Goal: Task Accomplishment & Management: Use online tool/utility

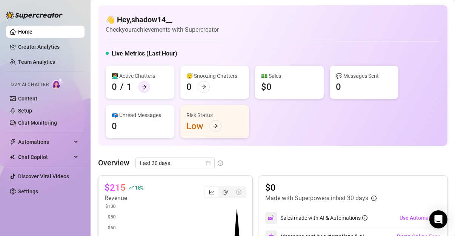
click at [145, 89] on icon "arrow-right" at bounding box center [144, 86] width 5 height 5
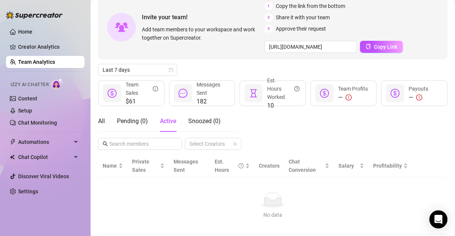
scroll to position [29, 0]
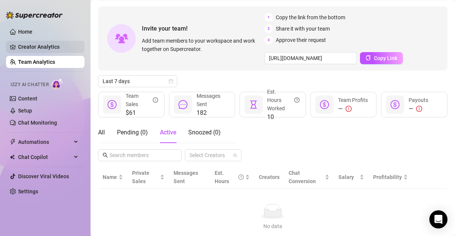
click at [61, 50] on link "Creator Analytics" at bounding box center [48, 47] width 60 height 12
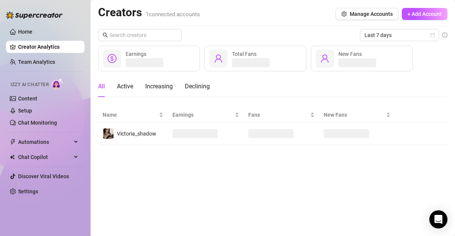
click at [37, 21] on div at bounding box center [34, 11] width 57 height 23
click at [35, 24] on ul "Home Creator Analytics Team Analytics Izzy AI Chatter Content Setup Chat Monito…" at bounding box center [45, 112] width 79 height 178
click at [31, 31] on link "Home" at bounding box center [25, 32] width 14 height 6
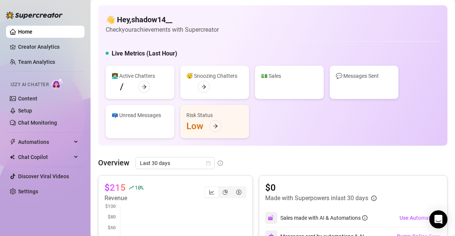
click at [31, 31] on link "Home" at bounding box center [25, 32] width 14 height 6
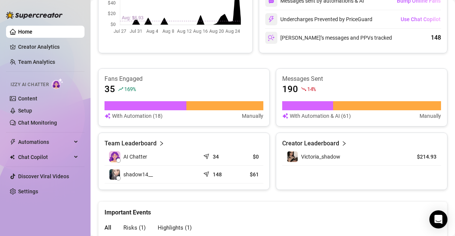
scroll to position [252, 0]
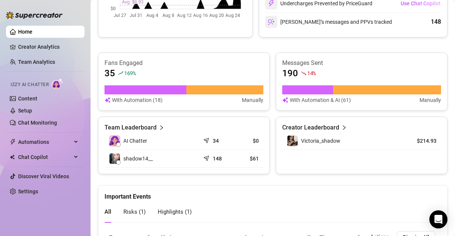
click at [205, 138] on icon "send" at bounding box center [208, 140] width 8 height 8
click at [128, 140] on span "AI Chatter" at bounding box center [135, 141] width 24 height 8
click at [138, 128] on article "Team Leaderboard" at bounding box center [131, 127] width 52 height 9
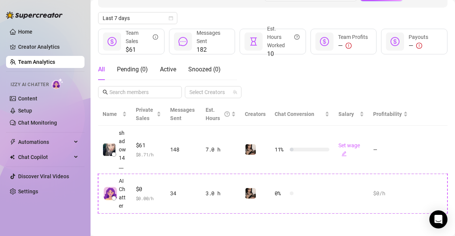
scroll to position [116, 0]
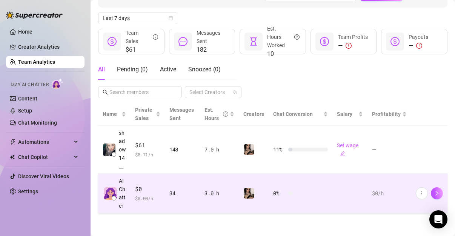
click at [213, 189] on div "3.0 h" at bounding box center [220, 193] width 30 height 8
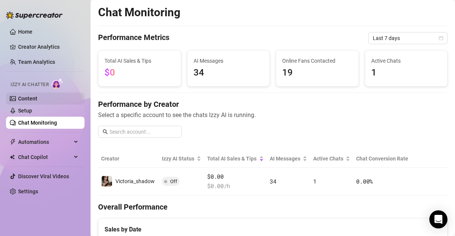
click at [29, 101] on link "Content" at bounding box center [27, 99] width 19 height 6
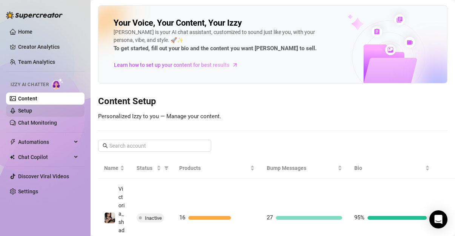
click at [32, 108] on link "Setup" at bounding box center [25, 111] width 14 height 6
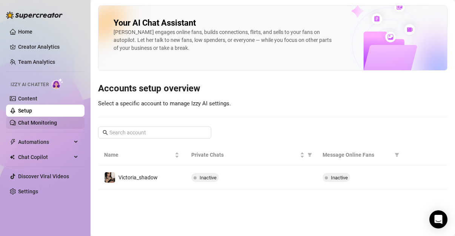
click at [34, 122] on link "Chat Monitoring" at bounding box center [37, 123] width 39 height 6
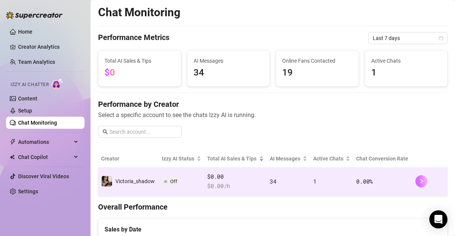
click at [416, 178] on button "button" at bounding box center [422, 181] width 12 height 12
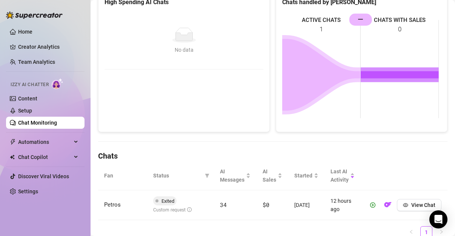
scroll to position [150, 0]
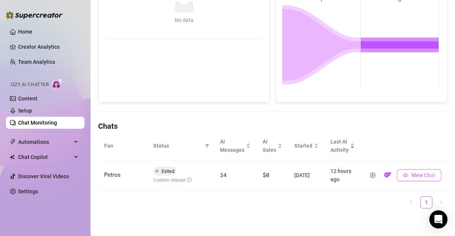
click at [412, 173] on span "View Chat" at bounding box center [424, 175] width 24 height 6
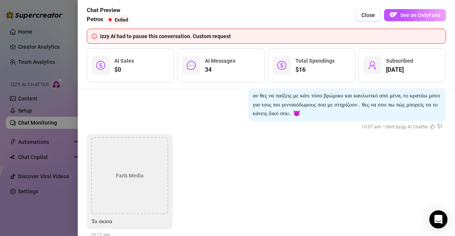
scroll to position [7855, 0]
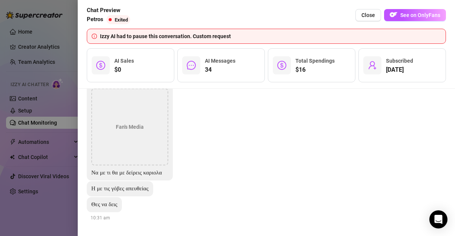
click at [66, 31] on div at bounding box center [227, 118] width 455 height 236
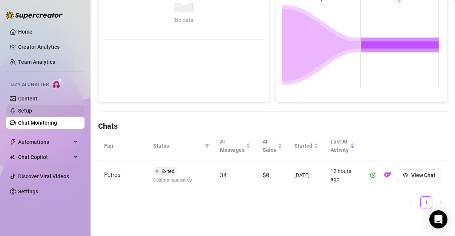
click at [32, 111] on link "Setup" at bounding box center [25, 111] width 14 height 6
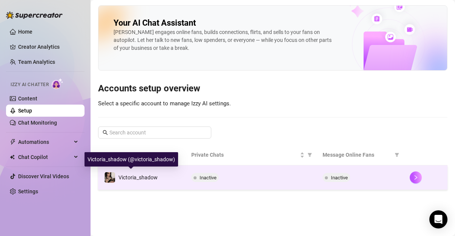
click at [155, 174] on span "Victoria_shadow" at bounding box center [138, 177] width 39 height 6
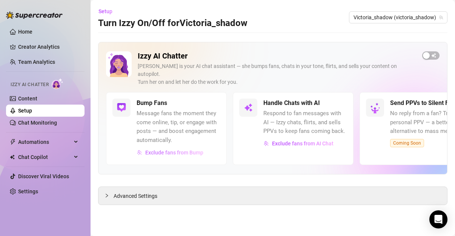
click at [170, 150] on span "Exclude fans from Bump" at bounding box center [174, 153] width 58 height 6
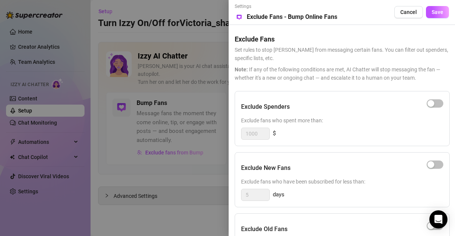
click at [170, 141] on div at bounding box center [227, 118] width 455 height 236
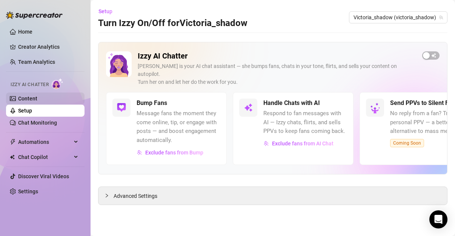
click at [34, 102] on link "Content" at bounding box center [27, 99] width 19 height 6
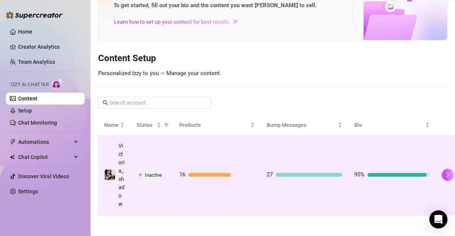
scroll to position [65, 0]
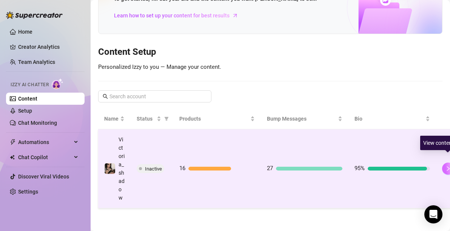
click at [446, 166] on icon "right" at bounding box center [448, 168] width 5 height 5
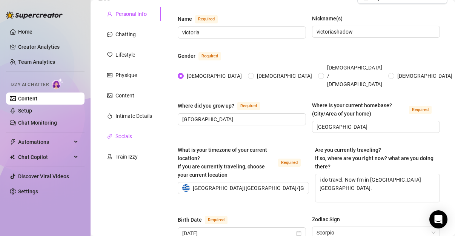
click at [120, 137] on div "Socials" at bounding box center [124, 136] width 17 height 8
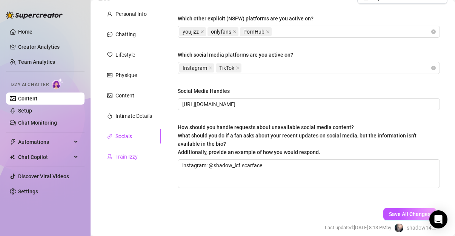
click at [125, 156] on div "Train Izzy" at bounding box center [127, 157] width 22 height 8
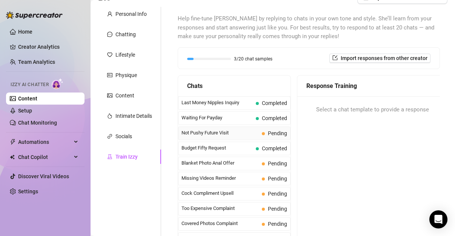
click at [229, 133] on span "Not Pushy Future Visit" at bounding box center [220, 133] width 77 height 8
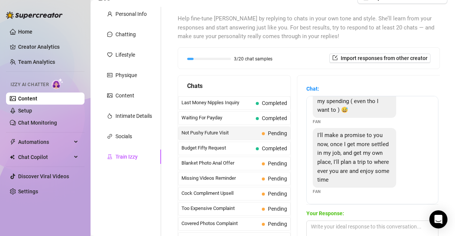
scroll to position [95, 0]
click at [357, 61] on button "Import responses from other creator" at bounding box center [380, 58] width 101 height 9
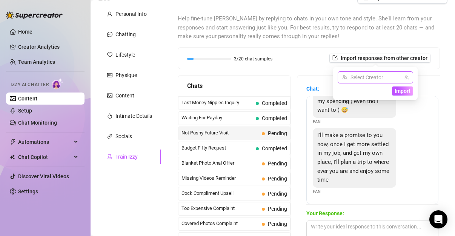
click at [359, 82] on input "search" at bounding box center [373, 77] width 60 height 11
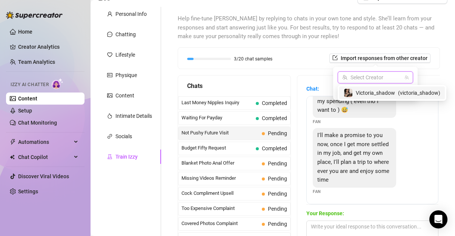
click at [358, 91] on span "Victoria_shadow" at bounding box center [375, 93] width 39 height 8
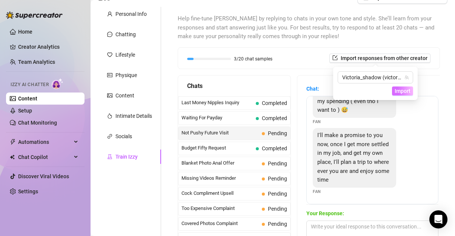
click at [398, 93] on span "Import" at bounding box center [403, 91] width 16 height 6
click at [404, 91] on span "Import" at bounding box center [403, 91] width 16 height 6
click at [336, 102] on span "No no not at all babee, you aren't being pushy, I just don't want to go too ove…" at bounding box center [354, 92] width 73 height 42
click at [228, 134] on span "Not Pushy Future Visit" at bounding box center [220, 133] width 77 height 8
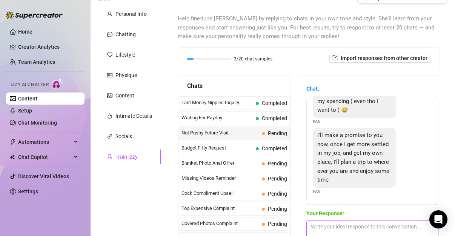
click at [344, 224] on textarea at bounding box center [373, 229] width 132 height 17
type textarea "m"
click at [333, 216] on strong "Your Response:" at bounding box center [326, 213] width 38 height 6
click at [332, 224] on textarea at bounding box center [373, 229] width 132 height 17
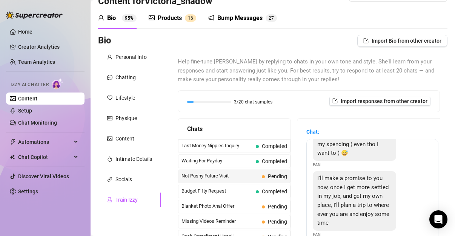
scroll to position [2, 0]
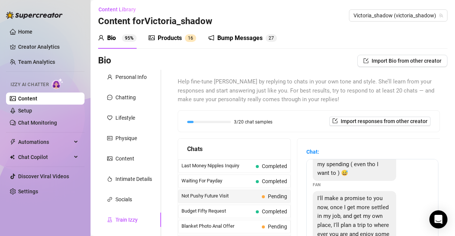
click at [268, 196] on span "Pending" at bounding box center [277, 196] width 19 height 6
click at [374, 124] on button "Import responses from other creator" at bounding box center [380, 121] width 101 height 9
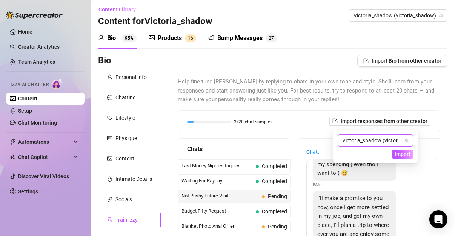
click at [378, 139] on span "Victoria_shadow (victoria_shadow)" at bounding box center [376, 140] width 66 height 11
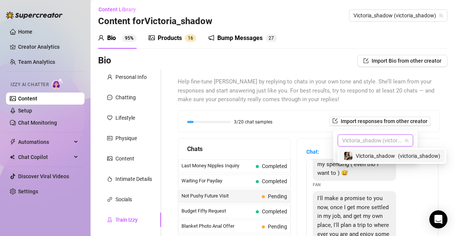
click at [378, 139] on span "Victoria_shadow (victoria_shadow)" at bounding box center [376, 140] width 66 height 11
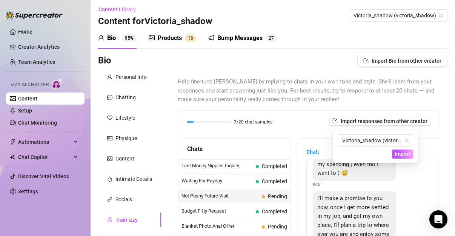
click at [393, 149] on div "Victoria_shadow (victoria_shadow) Import" at bounding box center [376, 146] width 76 height 24
click at [395, 150] on button "Import" at bounding box center [402, 154] width 21 height 9
click at [400, 155] on span "Import" at bounding box center [403, 154] width 16 height 6
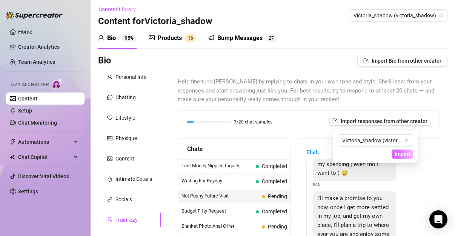
click at [400, 155] on span "Import" at bounding box center [403, 154] width 16 height 6
click at [401, 155] on span "Import" at bounding box center [403, 154] width 16 height 6
click at [444, 138] on main "Content Library Content for Victoria_shadow Victoria_shadow (victoria_shadow) B…" at bounding box center [273, 199] width 365 height 403
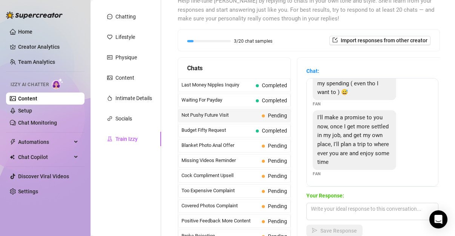
scroll to position [72, 0]
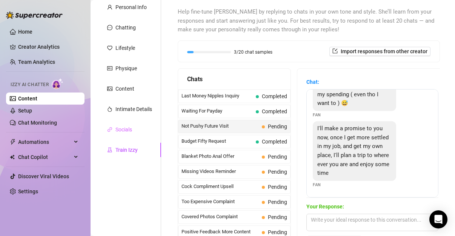
click at [142, 130] on div "Socials" at bounding box center [129, 129] width 63 height 14
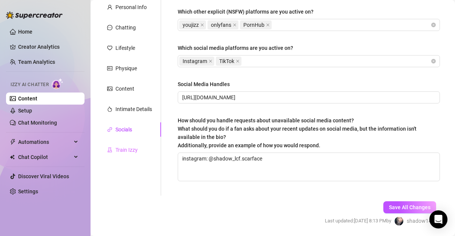
click at [129, 144] on div "Train Izzy" at bounding box center [129, 150] width 63 height 14
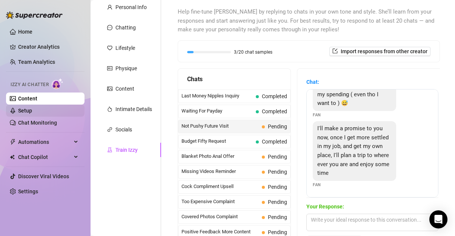
click at [25, 110] on link "Setup" at bounding box center [25, 111] width 14 height 6
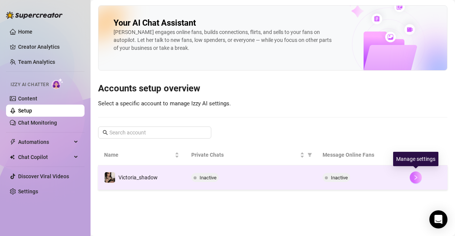
click at [416, 179] on icon "right" at bounding box center [416, 177] width 5 height 5
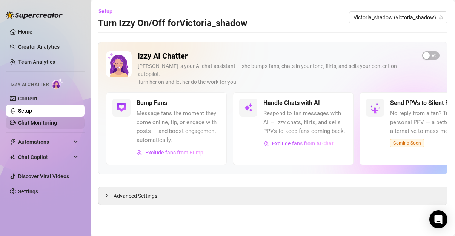
click at [57, 126] on link "Chat Monitoring" at bounding box center [37, 123] width 39 height 6
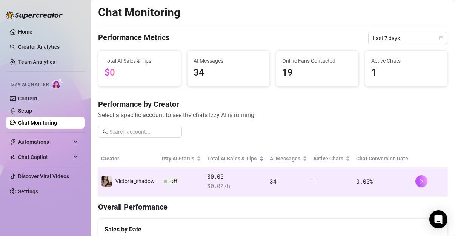
click at [178, 182] on td "Off" at bounding box center [181, 182] width 45 height 28
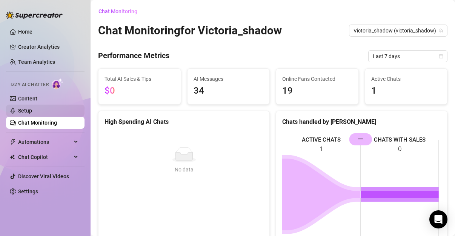
click at [32, 113] on link "Setup" at bounding box center [25, 111] width 14 height 6
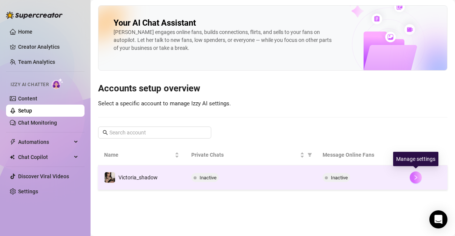
click at [420, 180] on button "button" at bounding box center [416, 177] width 12 height 12
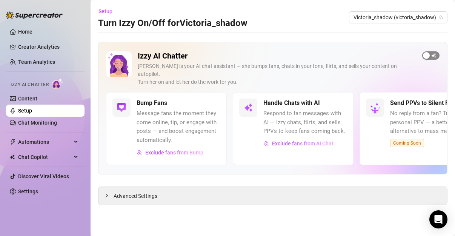
click at [426, 56] on div "button" at bounding box center [426, 55] width 7 height 7
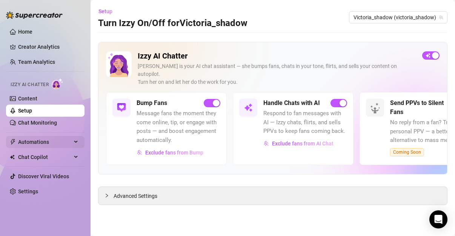
click at [39, 137] on span "Automations" at bounding box center [45, 142] width 54 height 12
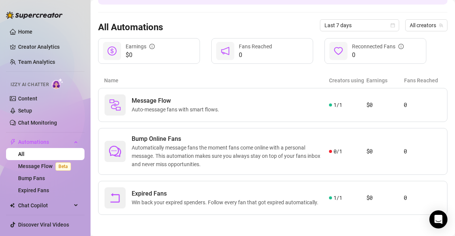
scroll to position [60, 0]
click at [406, 30] on div "All creators" at bounding box center [427, 25] width 42 height 12
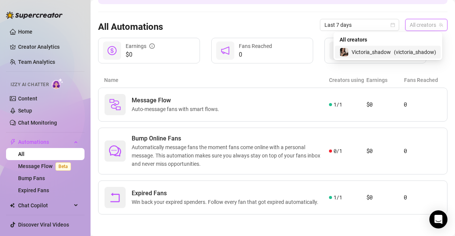
click at [393, 47] on div "Victoria_shadow ( victoria_shadow )" at bounding box center [388, 52] width 106 height 13
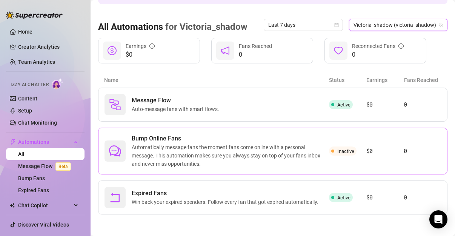
click at [182, 144] on span "Automatically message fans the moment fans come online with a personal message.…" at bounding box center [231, 155] width 198 height 25
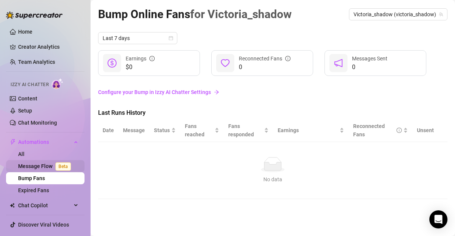
click at [39, 167] on link "Message Flow Beta" at bounding box center [46, 166] width 56 height 6
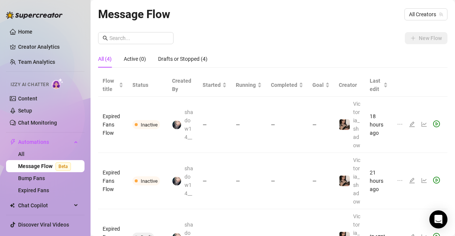
drag, startPoint x: 37, startPoint y: 147, endPoint x: 82, endPoint y: 110, distance: 57.6
click at [82, 110] on aside "Home Creator Analytics Team Analytics Izzy AI Chatter Content Setup Chat Monito…" at bounding box center [45, 118] width 91 height 236
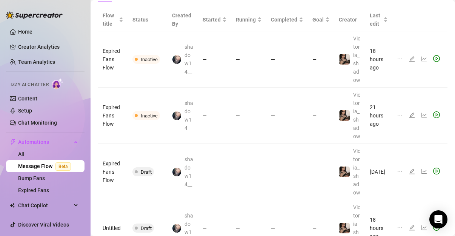
scroll to position [38, 0]
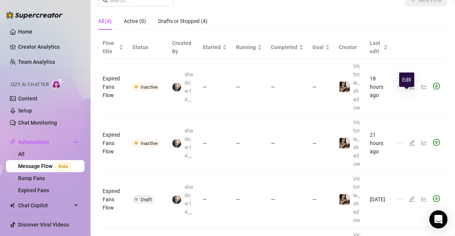
click at [410, 89] on icon "edit" at bounding box center [412, 86] width 5 height 5
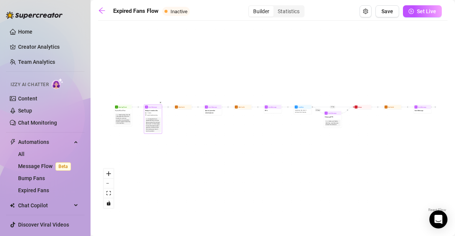
click at [150, 119] on div "Nudge the fan to resubscribe. Say you miss them and you'd love to have them bac…" at bounding box center [153, 125] width 14 height 14
click at [154, 121] on div "Nudge the fan to resubscribe. Say you miss them and you'd love to have them bac…" at bounding box center [153, 125] width 14 height 14
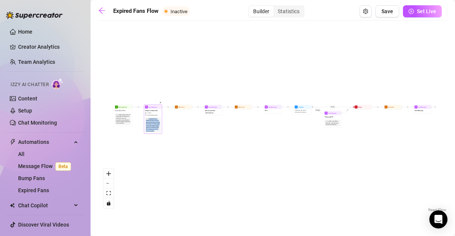
click at [154, 121] on div "Nudge the fan to resubscribe. Say you miss them and you'd love to have them bac…" at bounding box center [153, 125] width 14 height 14
click at [153, 109] on div "Nudge to resubscribe 1 media Avoid double sending" at bounding box center [153, 113] width 17 height 8
type textarea "Nudge to resubscribe"
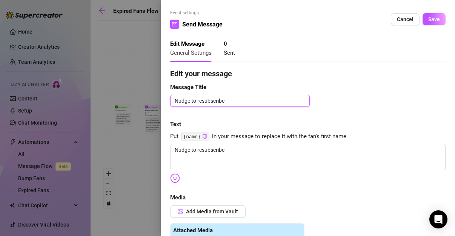
click at [234, 101] on textarea "Nudge to resubscribe" at bounding box center [240, 101] width 140 height 12
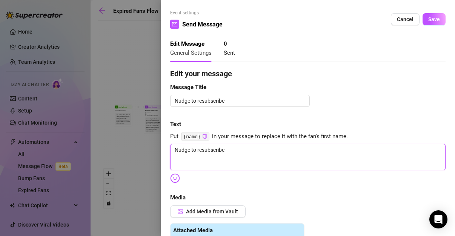
click at [242, 145] on textarea "Nudge to resubscribe" at bounding box center [308, 157] width 276 height 26
type textarea "Nudge to resubscribe\"
type textarea "Nudge to resubscribe"
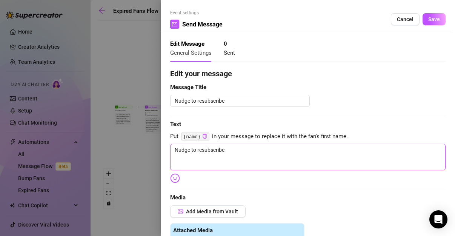
type textarea "Nudge to resubscrib"
type textarea "Nudge to resubscri"
type textarea "Nudge to resubscr"
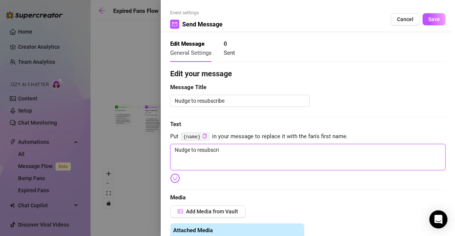
type textarea "Nudge to resubscr"
type textarea "Nudge to resubsc"
type textarea "Nudge to resubs"
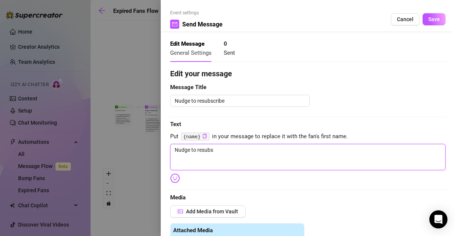
type textarea "Nudge to resub"
type textarea "Nudge to resu"
type textarea "Nudge to res"
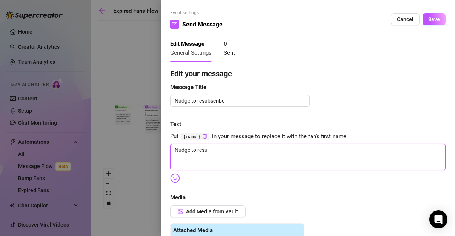
type textarea "Nudge to res"
type textarea "Nudge to re"
type textarea "Nudge to r"
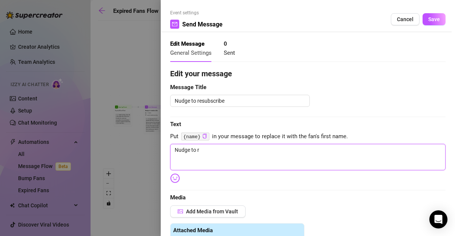
type textarea "Nudge to"
type textarea "Nudge t"
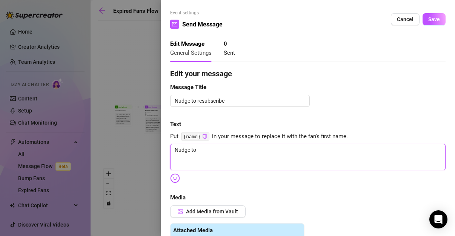
type textarea "Nudge t"
type textarea "Nudge"
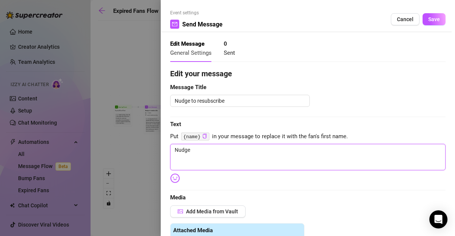
type textarea "Nudg"
type textarea "Nud"
type textarea "Nu"
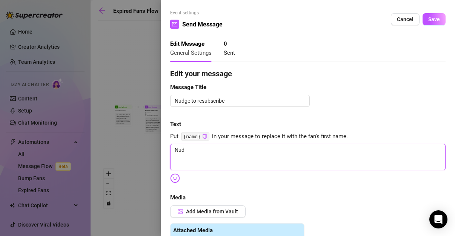
type textarea "Nu"
type textarea "N"
type textarea "Write your message here"
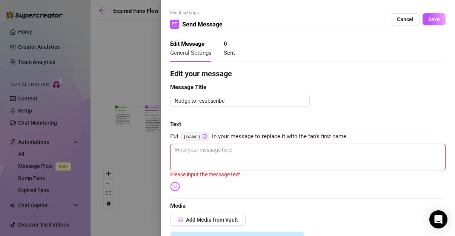
type textarea "H"
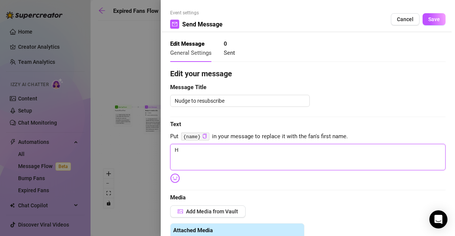
type textarea "He"
type textarea "Hel"
type textarea "Helo"
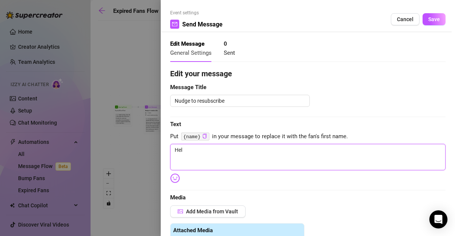
type textarea "Helo"
type textarea "Hel"
type textarea "Hell"
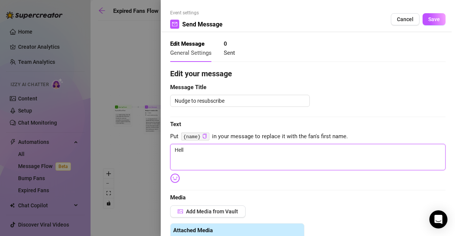
type textarea "Hello"
type textarea "Hello i"
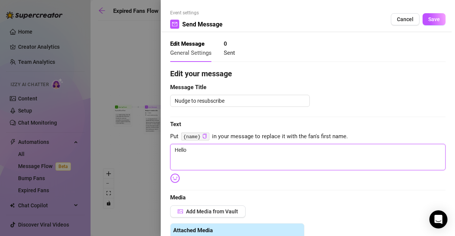
type textarea "Hello i"
type textarea "Hello i w"
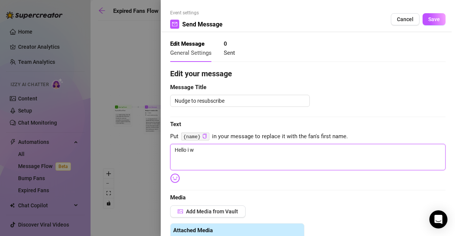
type textarea "Hello i wi"
type textarea "Hello i wil"
type textarea "Hello i wi"
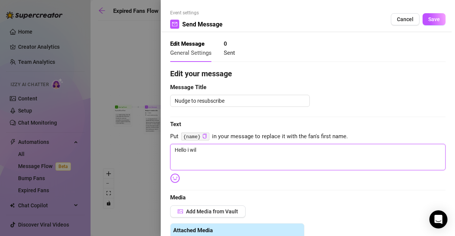
type textarea "Hello i wi"
type textarea "Hello i w"
type textarea "Hello i"
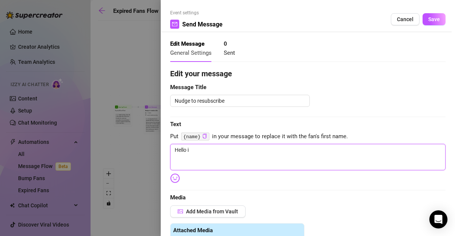
type textarea "Hello i"
type textarea "Hello"
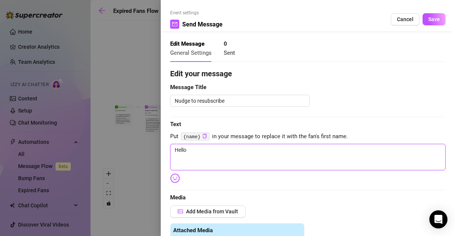
type textarea "Hello"
type textarea "Hell"
type textarea "Hel"
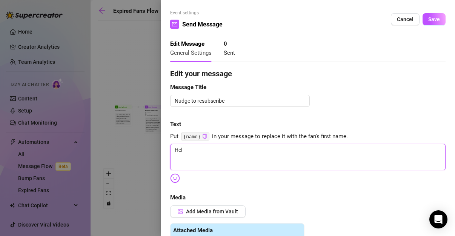
type textarea "He"
type textarea "H"
type textarea "Write your message here"
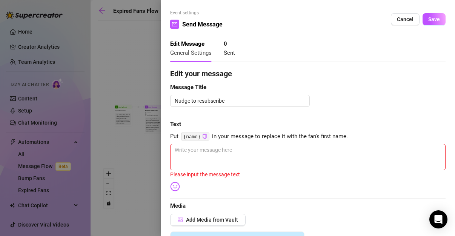
click at [117, 48] on div at bounding box center [227, 118] width 455 height 236
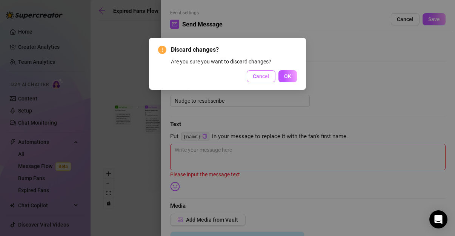
click at [270, 73] on button "Cancel" at bounding box center [261, 76] width 29 height 12
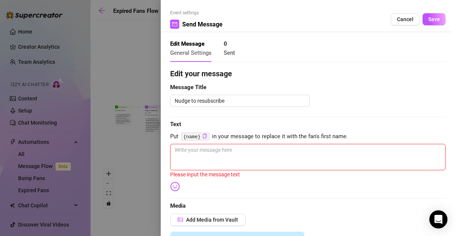
click at [167, 69] on div "Event settings Send Message Cancel Save Edit Message General Settings 0 Sent Ed…" at bounding box center [308, 118] width 295 height 236
click at [138, 57] on div at bounding box center [227, 118] width 455 height 236
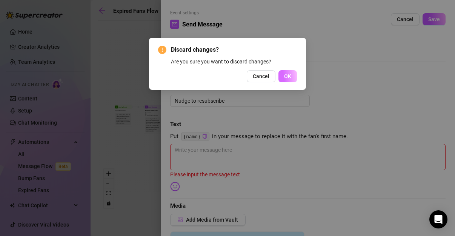
click at [283, 75] on button "OK" at bounding box center [288, 76] width 19 height 12
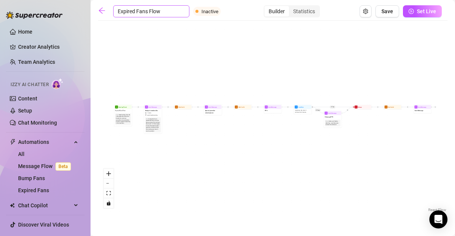
click at [157, 11] on input "Expired Fans Flow" at bounding box center [151, 11] width 76 height 12
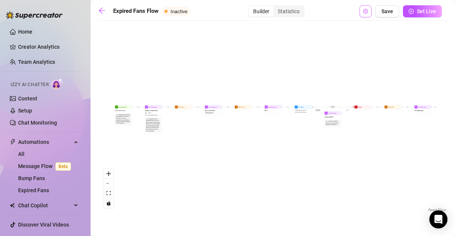
click at [370, 12] on button "Open Exit Rules" at bounding box center [366, 11] width 12 height 12
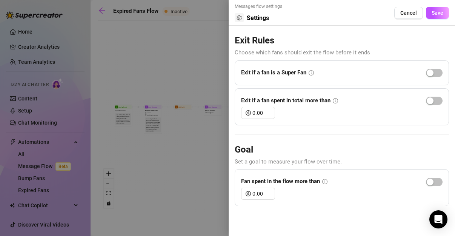
click at [210, 36] on div at bounding box center [227, 118] width 455 height 236
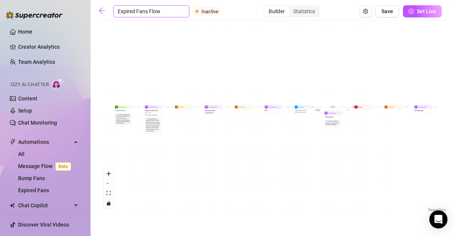
click at [141, 11] on input "Expired Fans Flow" at bounding box center [151, 11] width 76 height 12
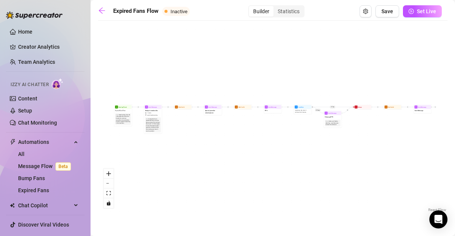
click at [258, 19] on div "Expired Fans Flow Inactive Builder Statistics Save Set Live If True If False Se…" at bounding box center [273, 109] width 350 height 208
click at [259, 13] on div "Builder" at bounding box center [261, 11] width 25 height 11
click at [251, 7] on input "Builder" at bounding box center [251, 7] width 0 height 0
click at [259, 13] on div "Builder" at bounding box center [261, 11] width 25 height 11
click at [251, 7] on input "Builder" at bounding box center [251, 7] width 0 height 0
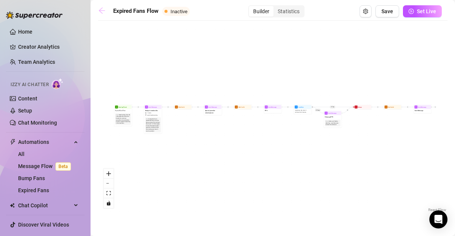
click at [108, 11] on link at bounding box center [103, 11] width 11 height 9
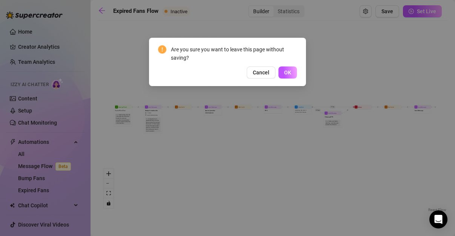
click at [278, 68] on div "Cancel OK" at bounding box center [227, 72] width 139 height 12
click at [285, 70] on span "OK" at bounding box center [287, 72] width 7 height 6
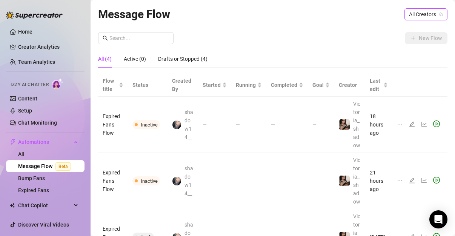
click at [417, 18] on span "All Creators" at bounding box center [426, 14] width 34 height 11
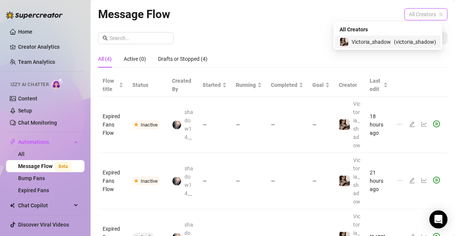
click at [380, 39] on span "Victoria_shadow" at bounding box center [371, 42] width 39 height 8
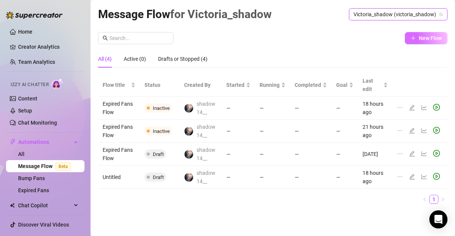
click at [421, 37] on span "New Flow" at bounding box center [430, 38] width 23 height 6
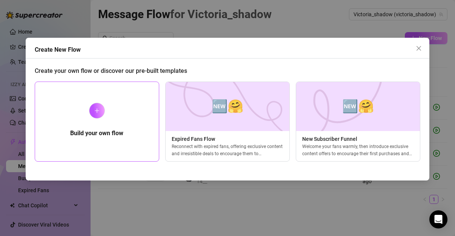
click at [113, 111] on div "Build your own flow" at bounding box center [97, 122] width 125 height 80
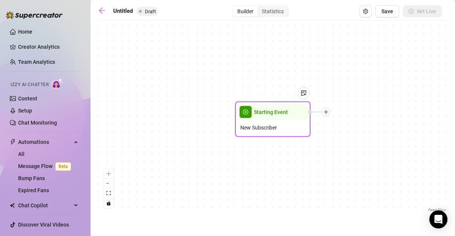
click at [276, 121] on div "New Subscriber" at bounding box center [273, 127] width 71 height 14
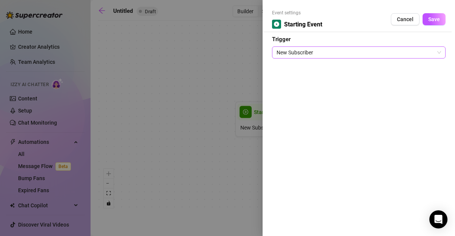
click at [305, 54] on span "New Subscriber" at bounding box center [359, 52] width 165 height 11
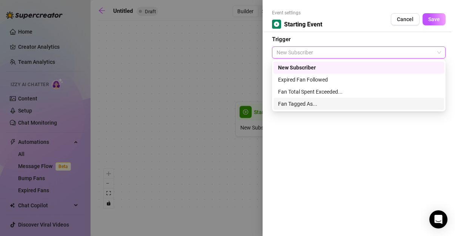
click at [318, 104] on div "Fan Tagged As..." at bounding box center [359, 104] width 162 height 8
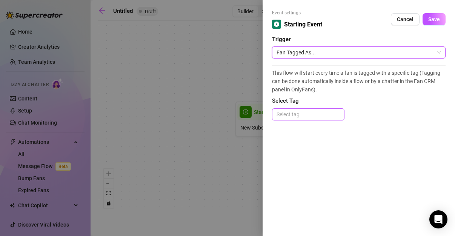
click at [301, 112] on div at bounding box center [308, 114] width 69 height 11
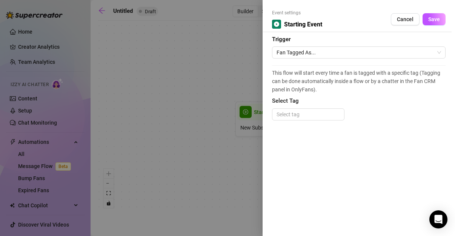
click at [322, 99] on span "Select Tag" at bounding box center [359, 101] width 174 height 9
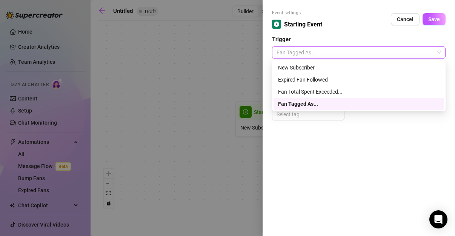
click at [314, 51] on span "Fan Tagged As..." at bounding box center [359, 52] width 165 height 11
click at [305, 91] on div "Fan Total Spent Exceeded..." at bounding box center [359, 92] width 162 height 8
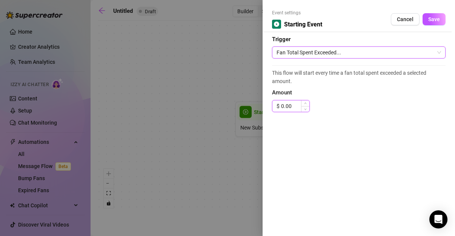
click at [300, 103] on input "0.00" at bounding box center [295, 105] width 28 height 11
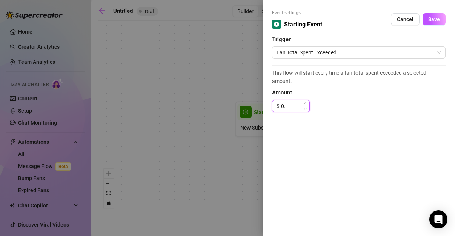
type input "0"
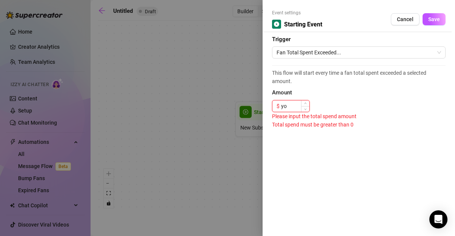
type input "y"
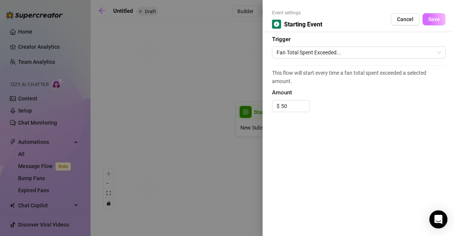
type input "50.00"
click at [434, 20] on span "Save" at bounding box center [435, 19] width 12 height 6
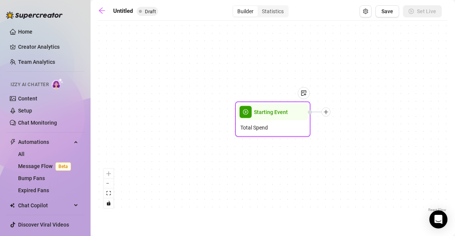
click at [327, 113] on icon "plus" at bounding box center [326, 112] width 5 height 5
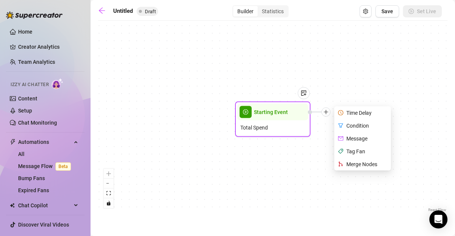
click at [361, 139] on div "Message" at bounding box center [363, 138] width 55 height 13
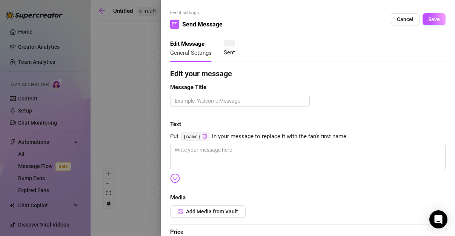
type textarea "Write your message here"
click at [205, 101] on textarea at bounding box center [240, 101] width 140 height 12
type textarea "w"
type textarea "we"
type textarea "wel"
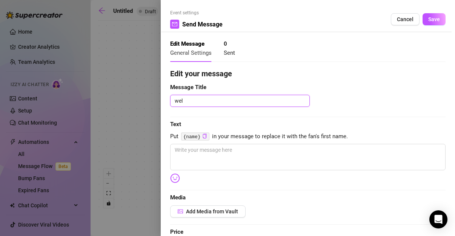
type textarea "welc"
type textarea "welco"
type textarea "welcom"
type textarea "welcome"
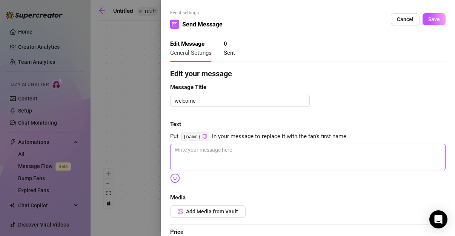
click at [207, 146] on textarea at bounding box center [308, 157] width 276 height 26
type textarea "T"
type textarea "TI"
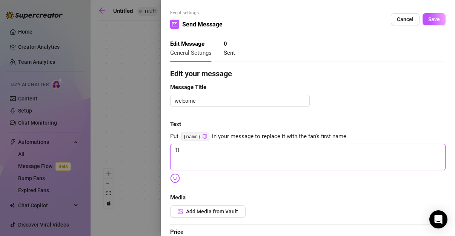
type textarea "TI"
type textarea "TI ="
type textarea "TI"
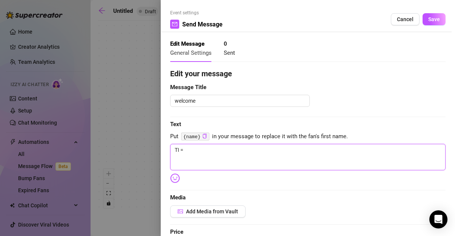
type textarea "TI"
type textarea "T"
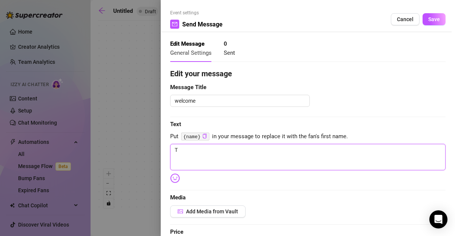
type textarea "Write your message here"
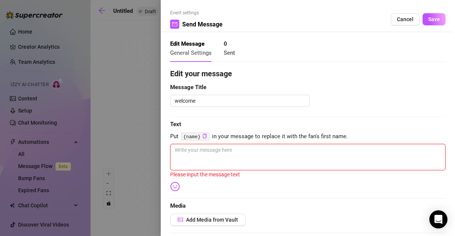
type textarea "t"
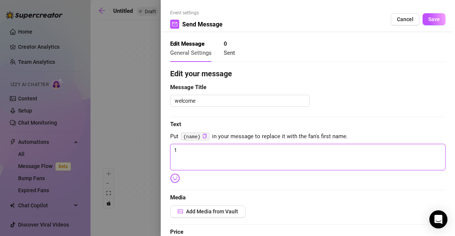
type textarea "ti"
type textarea "t"
type textarea "Write your message here"
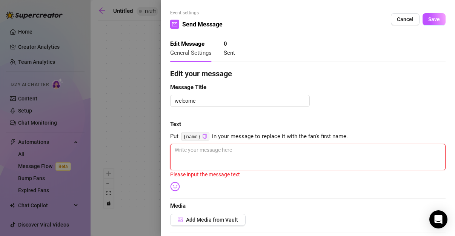
type textarea "t"
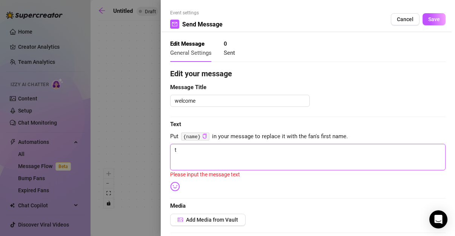
type textarea "ti"
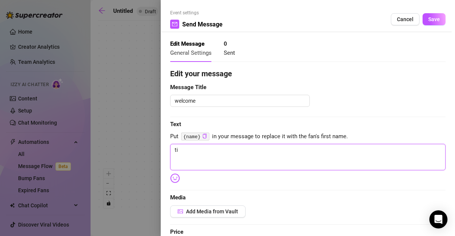
type textarea "ti"
type textarea "ti k"
type textarea "ti ka"
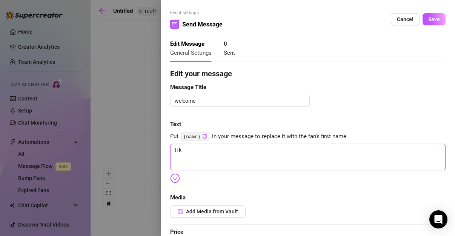
type textarea "ti ka"
type textarea "ti kae"
type textarea "ti ka"
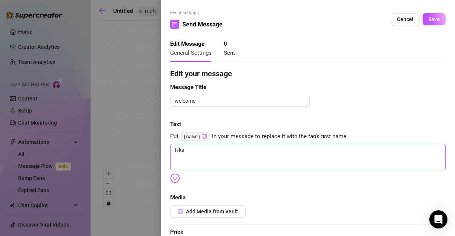
type textarea "ti kan"
type textarea "ti [PERSON_NAME]"
type textarea "ti kanei"
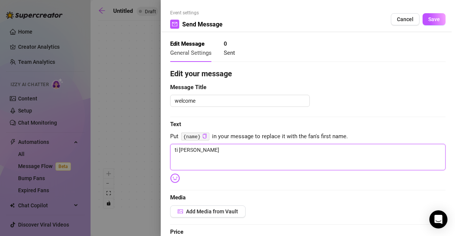
type textarea "ti kanei"
type textarea "ti kaneis"
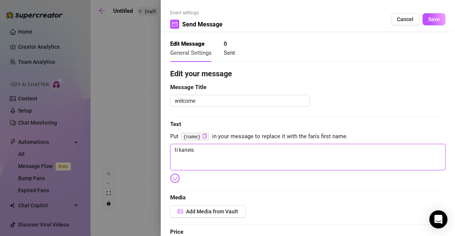
type textarea "ti kaneis e"
type textarea "ti kaneis es"
type textarea "ti kaneis esy"
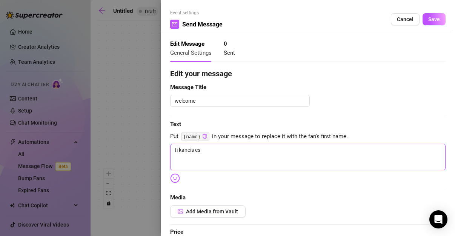
type textarea "ti kaneis esy"
type textarea "ti kaneis esy>"
type textarea "ti kaneis esy"
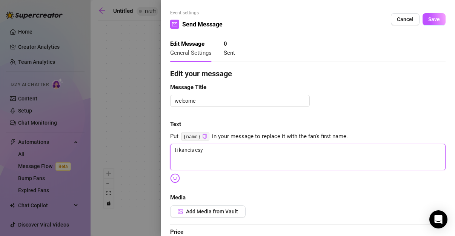
type textarea "ti kaneis esy?"
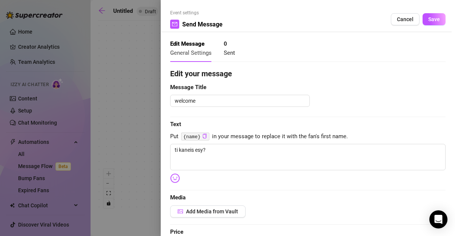
click at [198, 137] on code "{name}" at bounding box center [195, 137] width 28 height 8
click at [203, 138] on icon "copy" at bounding box center [204, 136] width 5 height 5
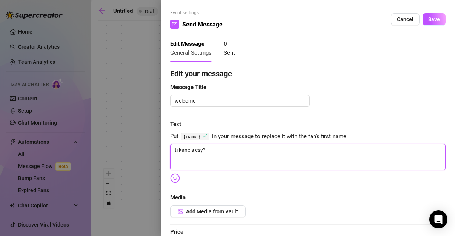
click at [220, 149] on textarea "ti kaneis esy?" at bounding box center [308, 157] width 276 height 26
paste textarea "{name}"
type textarea "ti kaneis esy? {name}"
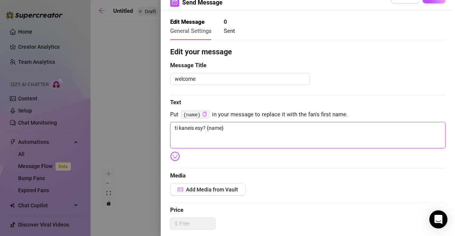
scroll to position [31, 0]
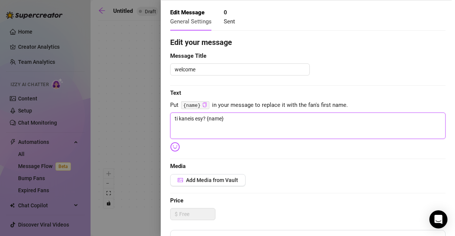
type textarea "ti kaneis esy? {name}"
type textarea "ti kaneis esy? {name} k"
type textarea "ti kaneis esy? {name} ka"
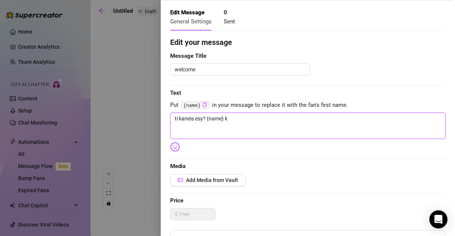
type textarea "ti kaneis esy? {name} ka"
type textarea "ti kaneis esy? {name} [PERSON_NAME]"
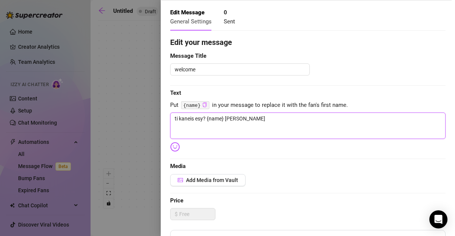
type textarea "ti kaneis esy? {name} [GEOGRAPHIC_DATA]"
type textarea "ti kaneis esy? {name} [GEOGRAPHIC_DATA] e"
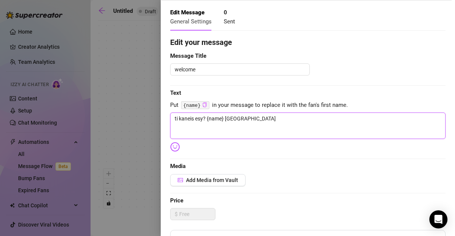
type textarea "ti kaneis esy? {name} [GEOGRAPHIC_DATA] e"
type textarea "ti kaneis esy? {name} kairo ex"
type textarea "ti kaneis esy? {name} kairo exo"
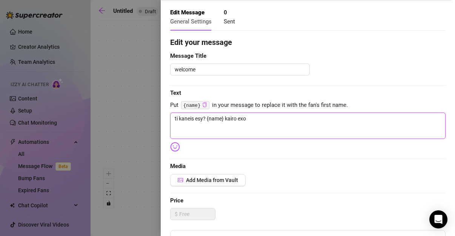
type textarea "ti kaneis esy? {name} kairo exo"
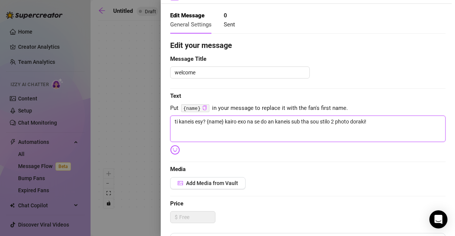
scroll to position [0, 0]
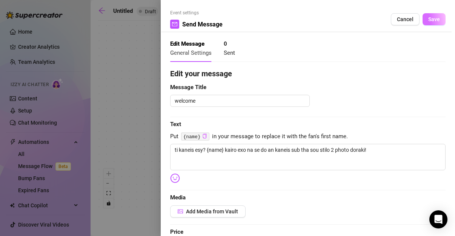
click at [430, 21] on span "Save" at bounding box center [435, 19] width 12 height 6
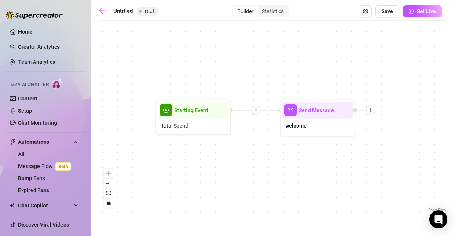
drag, startPoint x: 436, startPoint y: 126, endPoint x: 360, endPoint y: 124, distance: 75.9
click at [360, 124] on div "Send Message welcome Starting Event Total Spend" at bounding box center [273, 119] width 350 height 189
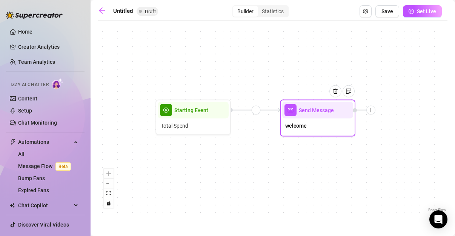
click at [372, 111] on icon "plus" at bounding box center [371, 110] width 5 height 5
click at [373, 110] on icon "plus" at bounding box center [371, 110] width 4 height 0
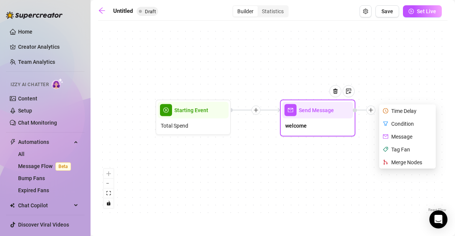
click at [401, 123] on div "Condition" at bounding box center [408, 123] width 55 height 13
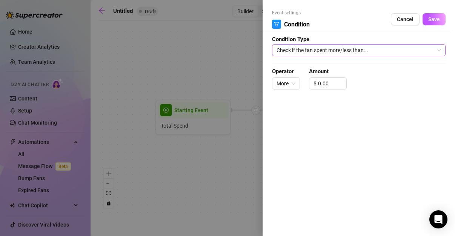
click at [311, 53] on span "Check if the fan spent more/less than..." at bounding box center [359, 50] width 165 height 11
click at [296, 106] on div "Event settings Condition Cancel Save Condition Type Check if the fan spent more…" at bounding box center [359, 118] width 193 height 236
click at [294, 82] on span "More" at bounding box center [286, 83] width 19 height 11
click at [289, 83] on span "More" at bounding box center [286, 83] width 19 height 11
click at [299, 50] on span "Check if the fan spent more/less than..." at bounding box center [359, 50] width 165 height 11
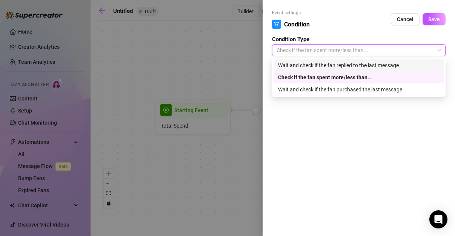
click at [247, 54] on div at bounding box center [227, 118] width 455 height 236
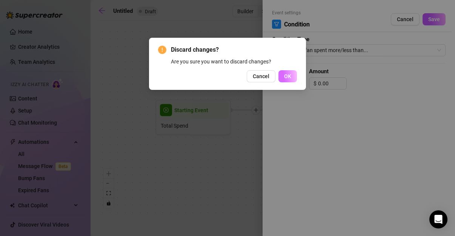
click at [287, 75] on span "OK" at bounding box center [287, 76] width 7 height 6
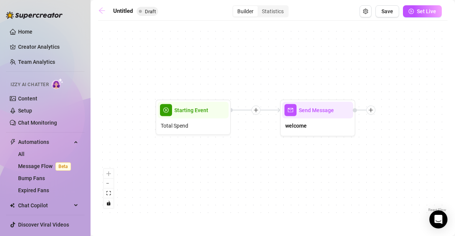
click at [106, 12] on link at bounding box center [103, 11] width 11 height 9
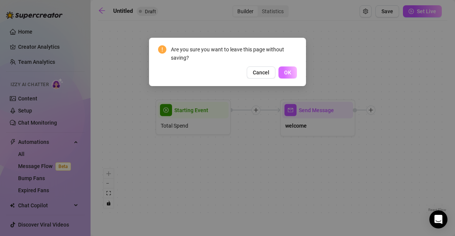
click at [290, 73] on span "OK" at bounding box center [287, 72] width 7 height 6
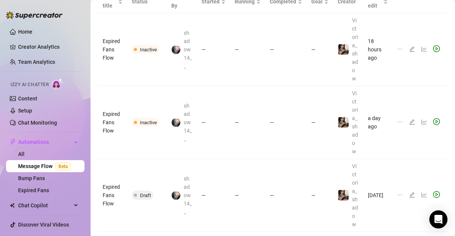
scroll to position [94, 0]
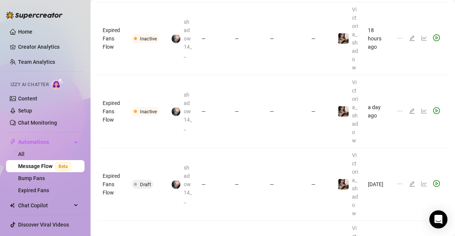
click at [409, 114] on icon "edit" at bounding box center [412, 111] width 6 height 6
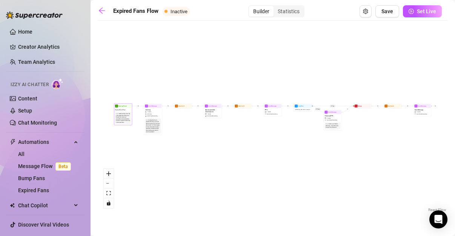
click at [126, 113] on div "Start the flow when the Follow-Back bot follows an Expired Fan. Get your expire…" at bounding box center [123, 118] width 14 height 10
click at [124, 113] on div "Start the flow when the Follow-Back bot follows an Expired Fan. Get your expire…" at bounding box center [123, 118] width 14 height 10
click at [124, 107] on div "Starting Event" at bounding box center [123, 106] width 17 height 4
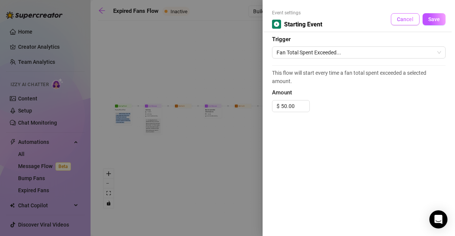
click at [412, 19] on span "Cancel" at bounding box center [405, 19] width 17 height 6
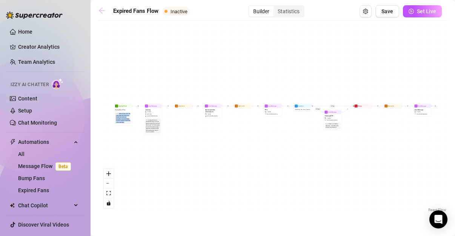
click at [105, 10] on icon "arrow-left" at bounding box center [102, 11] width 8 height 8
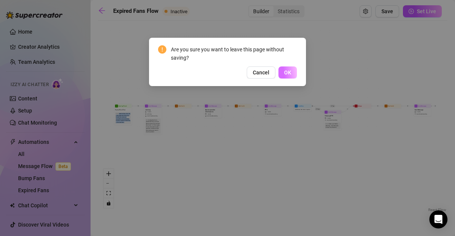
click at [287, 72] on span "OK" at bounding box center [287, 72] width 7 height 6
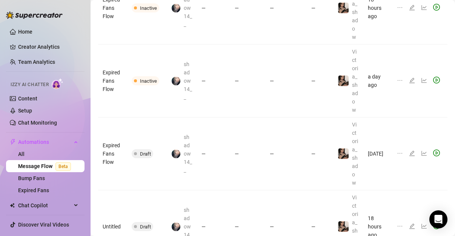
scroll to position [126, 0]
click at [421, 83] on icon "line-chart" at bounding box center [424, 80] width 6 height 6
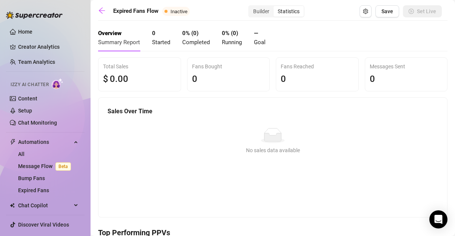
click at [101, 11] on icon "arrow-left" at bounding box center [102, 11] width 6 height 6
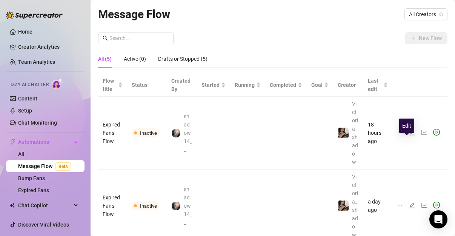
click at [409, 136] on icon "edit" at bounding box center [412, 133] width 6 height 6
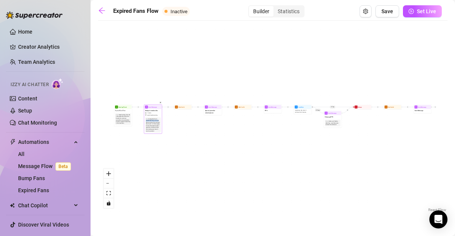
click at [159, 120] on div "Nudge the fan to resubscribe. Say you miss them and you'd love to have them bac…" at bounding box center [153, 125] width 14 height 14
click at [151, 115] on span "Avoid double sending" at bounding box center [152, 115] width 11 height 2
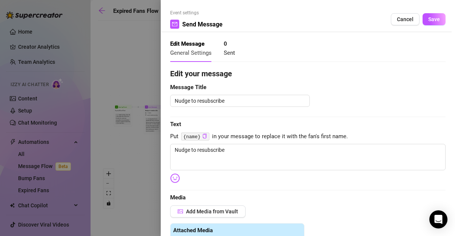
click at [148, 86] on div at bounding box center [227, 118] width 455 height 236
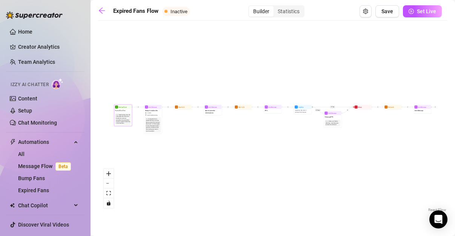
click at [125, 114] on div "Start the flow when the Follow-Back bot follows an Expired Fan. Get your expire…" at bounding box center [123, 119] width 14 height 10
click at [123, 111] on span "Expired Fans Flow" at bounding box center [120, 111] width 10 height 2
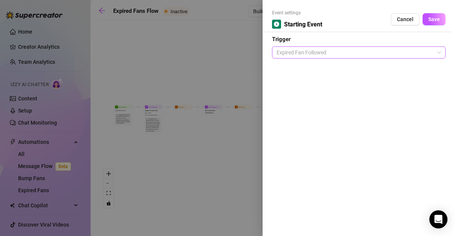
click at [293, 54] on span "Expired Fan Followed" at bounding box center [359, 52] width 165 height 11
click at [225, 54] on div at bounding box center [227, 118] width 455 height 236
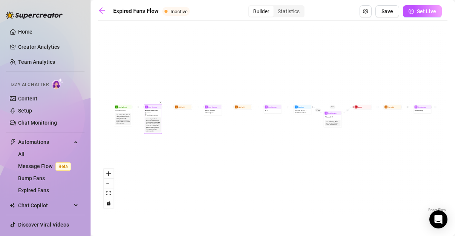
click at [153, 119] on div "Nudge the fan to resubscribe. Say you miss them and you'd love to have them bac…" at bounding box center [153, 125] width 14 height 14
click at [154, 113] on div "Nudge to resubscribe 1 media Avoid double sending" at bounding box center [153, 113] width 17 height 8
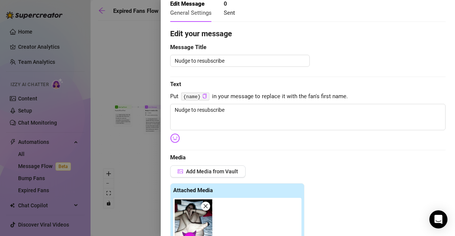
scroll to position [31, 0]
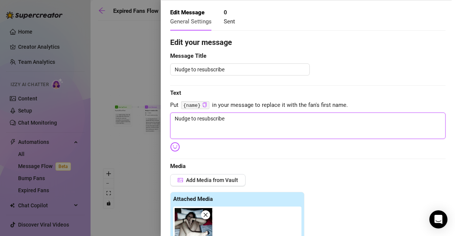
click at [200, 117] on textarea "Nudge to resubscribe" at bounding box center [308, 126] width 276 height 26
drag, startPoint x: 229, startPoint y: 119, endPoint x: 154, endPoint y: 117, distance: 75.2
click at [154, 117] on div "Event settings Send Message Cancel Save Edit Message General Settings 0 Sent Ed…" at bounding box center [227, 118] width 455 height 236
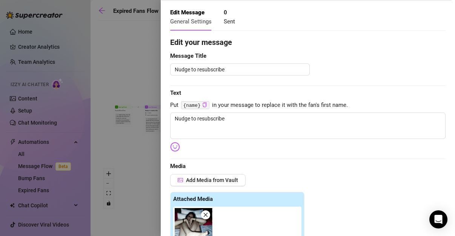
click at [151, 62] on div at bounding box center [227, 118] width 455 height 236
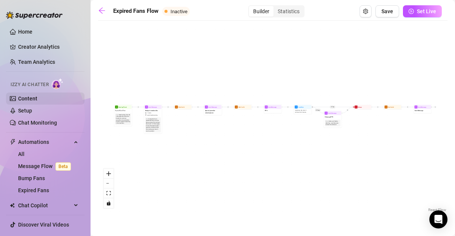
click at [33, 96] on link "Content" at bounding box center [27, 99] width 19 height 6
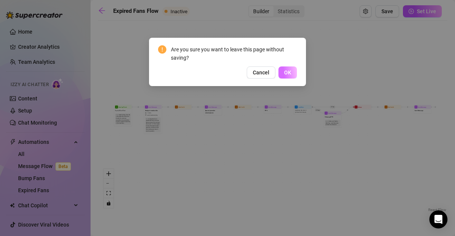
click at [287, 73] on span "OK" at bounding box center [287, 72] width 7 height 6
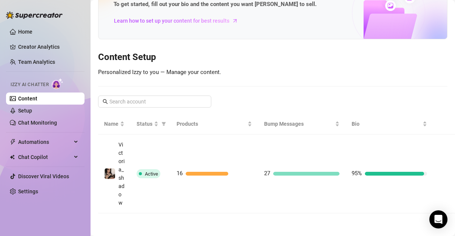
scroll to position [65, 0]
click at [25, 59] on link "Team Analytics" at bounding box center [36, 62] width 37 height 6
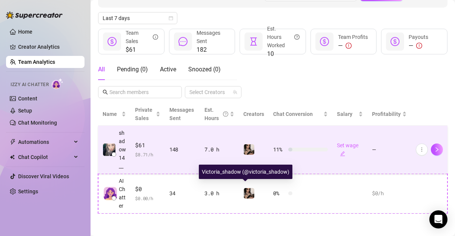
scroll to position [116, 0]
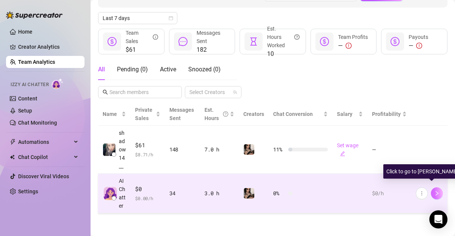
click at [435, 191] on icon "right" at bounding box center [437, 193] width 5 height 5
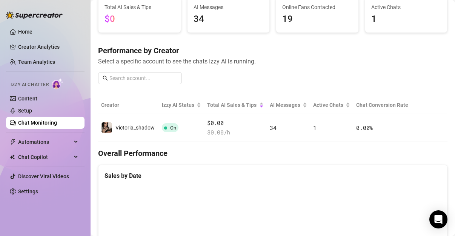
scroll to position [21, 0]
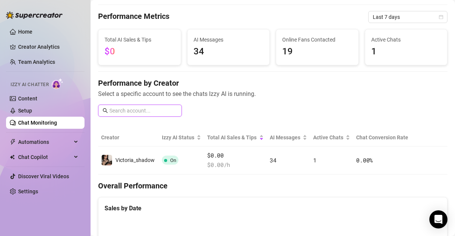
click at [154, 110] on input "text" at bounding box center [144, 111] width 68 height 8
click at [57, 122] on link "Chat Monitoring" at bounding box center [37, 123] width 39 height 6
click at [57, 120] on link "Chat Monitoring" at bounding box center [37, 123] width 39 height 6
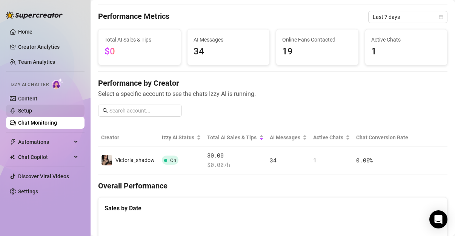
click at [32, 111] on link "Setup" at bounding box center [25, 111] width 14 height 6
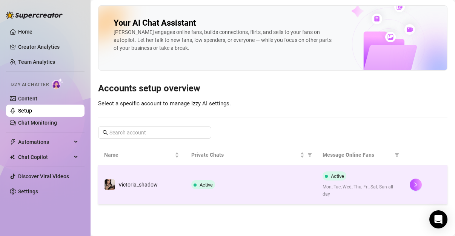
click at [328, 171] on span "Active" at bounding box center [335, 175] width 24 height 9
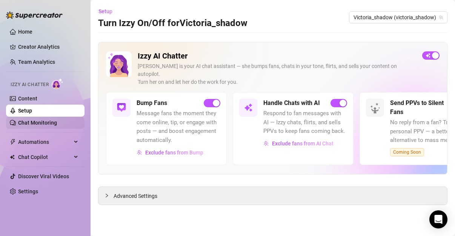
click at [52, 120] on link "Chat Monitoring" at bounding box center [37, 123] width 39 height 6
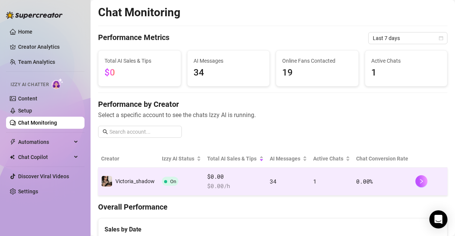
click at [150, 178] on span "Victoria_shadow" at bounding box center [135, 181] width 39 height 6
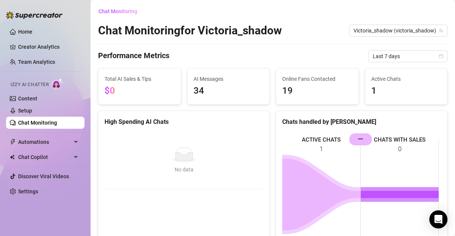
click at [57, 123] on link "Chat Monitoring" at bounding box center [37, 123] width 39 height 6
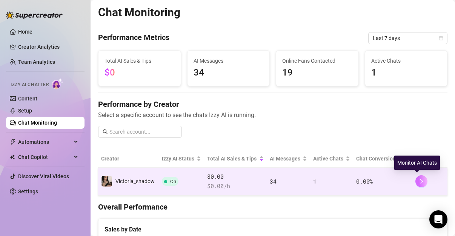
click at [419, 181] on icon "right" at bounding box center [421, 181] width 5 height 5
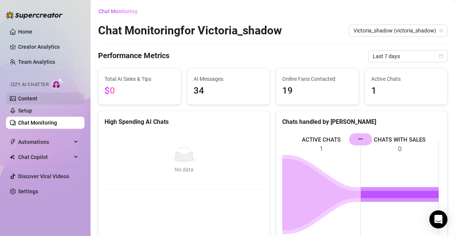
click at [25, 98] on link "Content" at bounding box center [27, 99] width 19 height 6
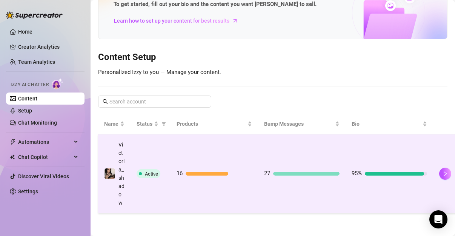
scroll to position [63, 0]
click at [441, 168] on button "button" at bounding box center [446, 174] width 12 height 12
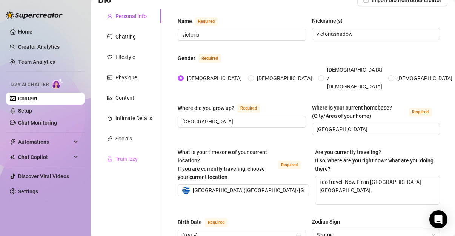
click at [141, 157] on div "Train Izzy" at bounding box center [129, 159] width 63 height 14
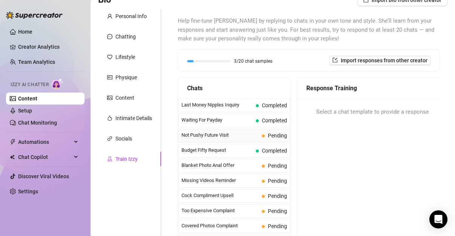
click at [239, 129] on div "Not Pushy Future Visit Pending" at bounding box center [234, 136] width 113 height 14
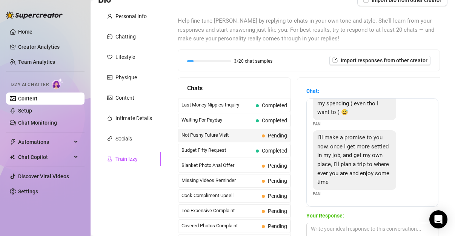
scroll to position [95, 0]
click at [278, 167] on span "Pending" at bounding box center [277, 166] width 19 height 6
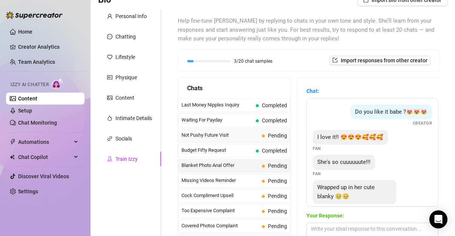
click at [225, 134] on span "Not Pushy Future Visit" at bounding box center [220, 135] width 77 height 8
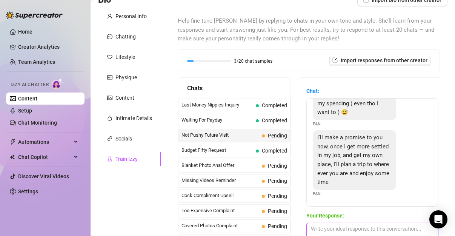
click at [360, 224] on textarea at bounding box center [373, 231] width 132 height 17
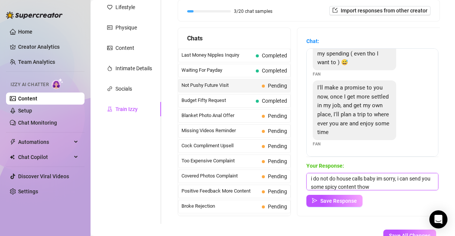
scroll to position [125, 0]
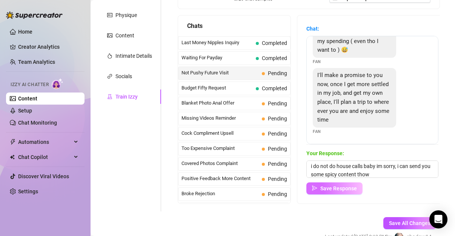
click at [343, 184] on button "Save Response" at bounding box center [335, 188] width 56 height 12
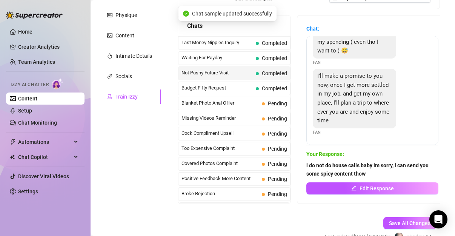
scroll to position [94, 0]
click at [235, 102] on span "Blanket Photo Anal Offer" at bounding box center [220, 103] width 77 height 8
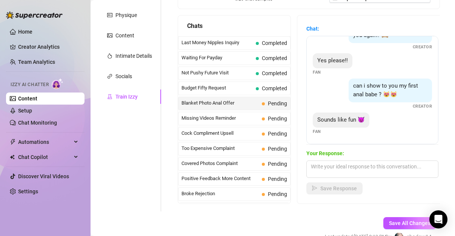
scroll to position [141, 0]
click at [343, 167] on textarea at bounding box center [373, 169] width 132 height 17
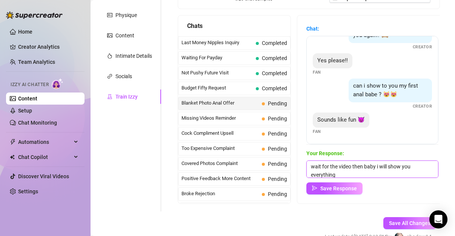
scroll to position [0, 0]
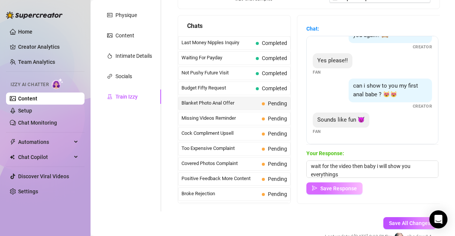
click at [327, 188] on span "Save Response" at bounding box center [339, 188] width 37 height 6
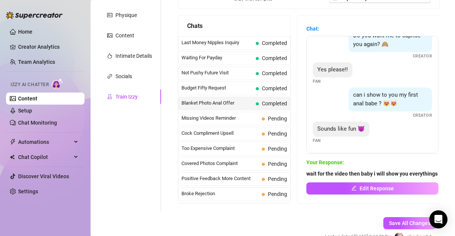
scroll to position [132, 0]
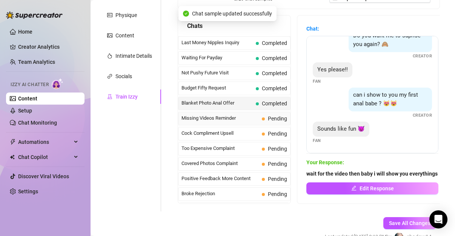
click at [242, 114] on span "Missing Videos Reminder" at bounding box center [220, 118] width 77 height 8
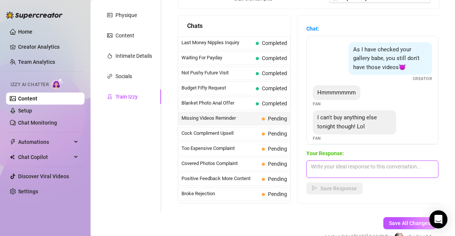
click at [355, 168] on textarea at bounding box center [373, 169] width 132 height 17
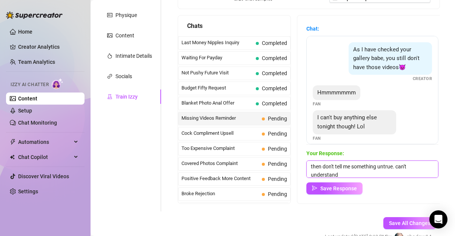
scroll to position [0, 0]
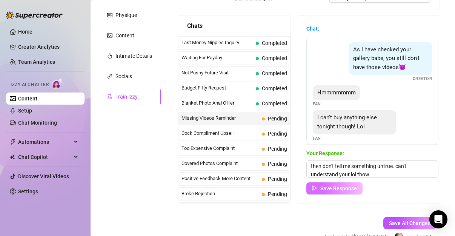
click at [331, 188] on span "Save Response" at bounding box center [339, 188] width 37 height 6
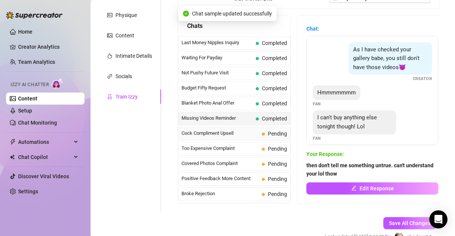
click at [236, 127] on div "Cock Compliment Upsell Pending" at bounding box center [234, 134] width 113 height 14
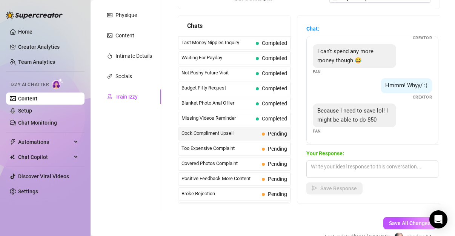
scroll to position [236, 0]
click at [361, 165] on textarea at bounding box center [373, 169] width 132 height 17
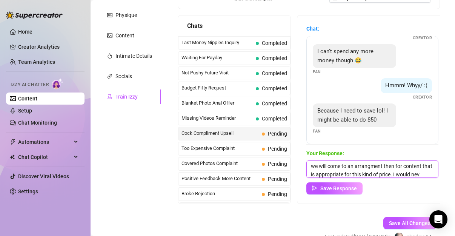
scroll to position [9, 0]
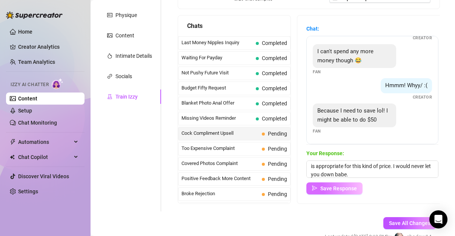
click at [353, 187] on span "Save Response" at bounding box center [339, 188] width 37 height 6
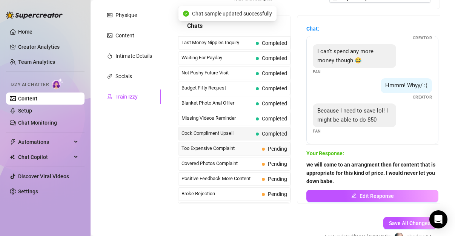
click at [227, 145] on span "Too Expensive Complaint" at bounding box center [220, 149] width 77 height 8
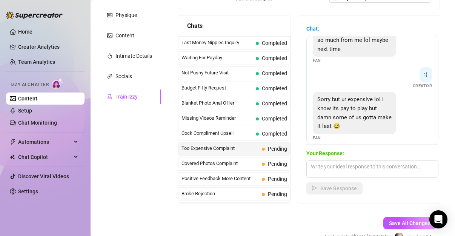
scroll to position [177, 0]
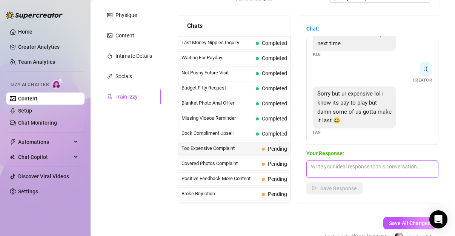
click at [352, 168] on textarea at bounding box center [373, 169] width 132 height 17
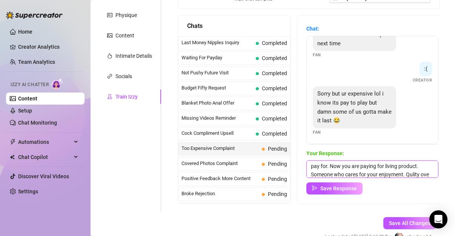
scroll to position [17, 0]
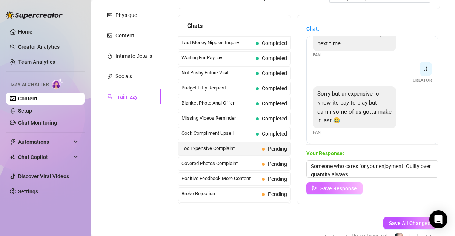
click at [345, 184] on button "Save Response" at bounding box center [335, 188] width 56 height 12
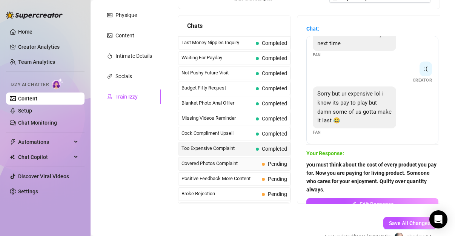
click at [229, 162] on span "Covered Photos Complaint" at bounding box center [220, 164] width 77 height 8
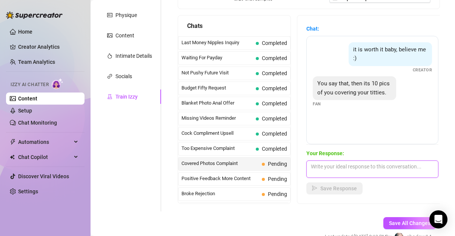
click at [338, 165] on textarea at bounding box center [373, 169] width 132 height 17
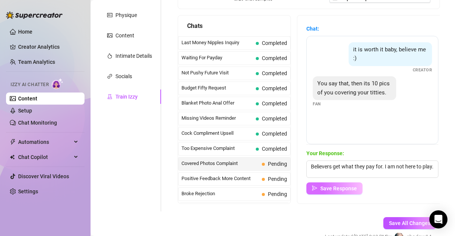
click at [336, 186] on span "Save Response" at bounding box center [339, 188] width 37 height 6
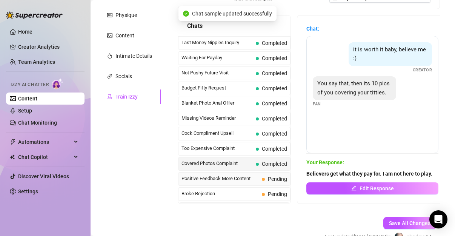
click at [213, 177] on span "Positive Feedback More Content" at bounding box center [220, 179] width 77 height 8
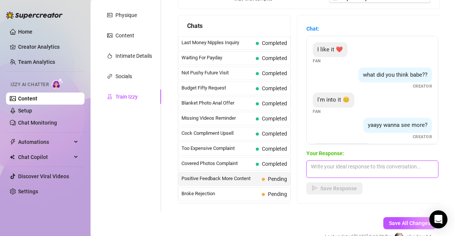
click at [336, 163] on textarea at bounding box center [373, 169] width 132 height 17
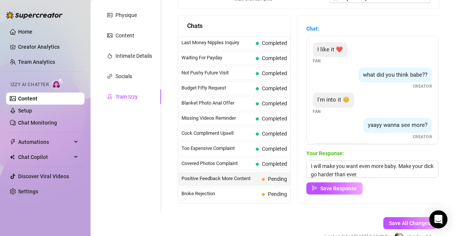
scroll to position [30, 0]
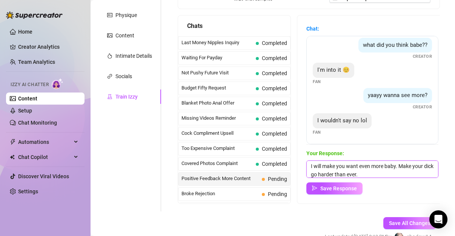
click at [377, 173] on textarea "I will make you want even more baby. Make your dick go harder than ever." at bounding box center [373, 169] width 132 height 17
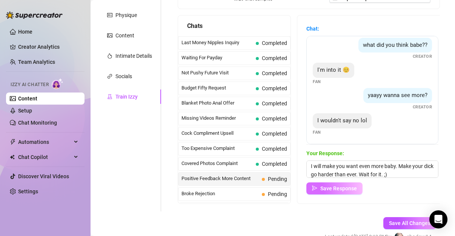
click at [343, 184] on button "Save Response" at bounding box center [335, 188] width 56 height 12
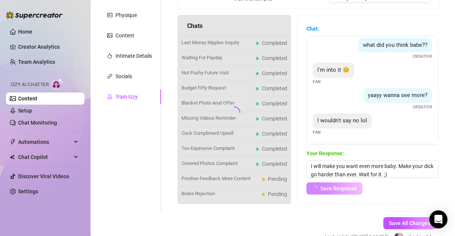
scroll to position [29, 0]
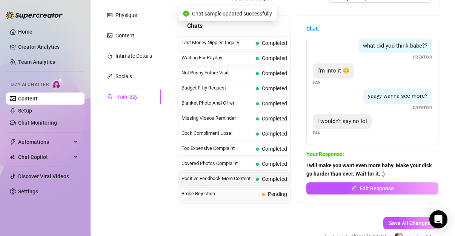
click at [264, 194] on span "Pending" at bounding box center [274, 194] width 25 height 8
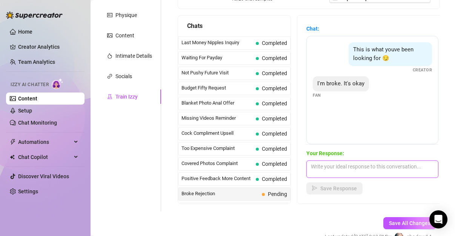
click at [341, 164] on textarea at bounding box center [373, 169] width 132 height 17
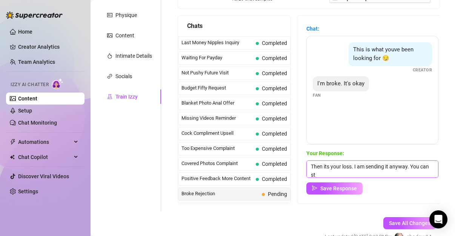
scroll to position [0, 0]
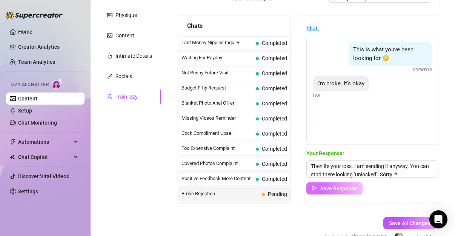
click at [332, 188] on span "Save Response" at bounding box center [339, 188] width 37 height 6
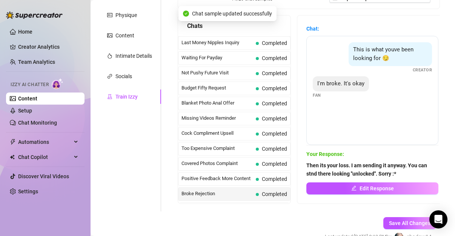
click at [332, 188] on button "Edit Response" at bounding box center [373, 188] width 132 height 12
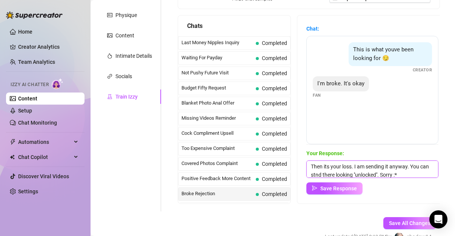
click at [325, 174] on textarea "Then its your loss. I am sending it anyway. You can stnd there looking ''unlock…" at bounding box center [373, 169] width 132 height 17
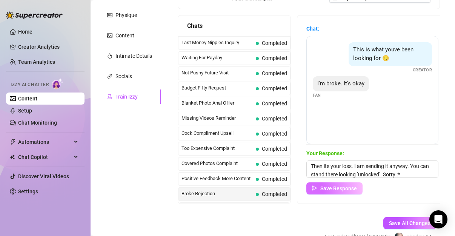
click at [343, 188] on span "Save Response" at bounding box center [339, 188] width 37 height 6
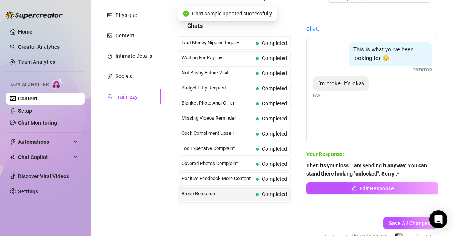
click at [343, 188] on button "Edit Response" at bounding box center [373, 188] width 132 height 12
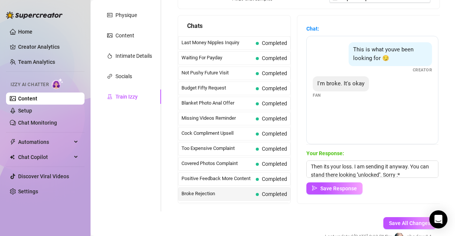
click at [343, 188] on span "Save Response" at bounding box center [339, 188] width 37 height 6
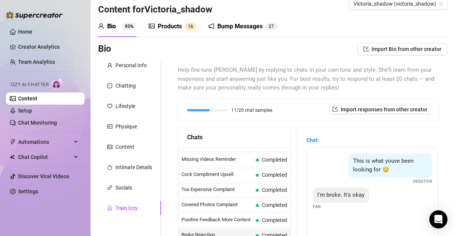
scroll to position [0, 0]
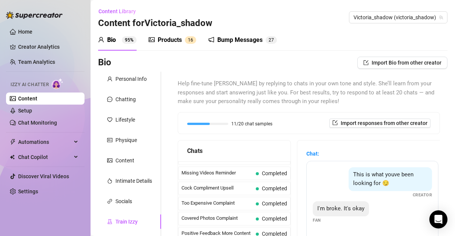
click at [168, 39] on div "Products" at bounding box center [170, 40] width 24 height 9
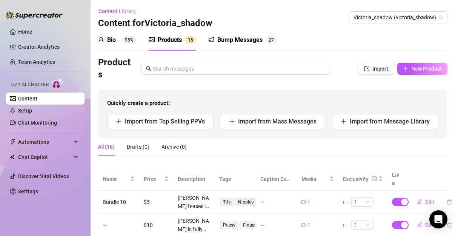
click at [235, 39] on div "Bump Messages" at bounding box center [240, 40] width 45 height 9
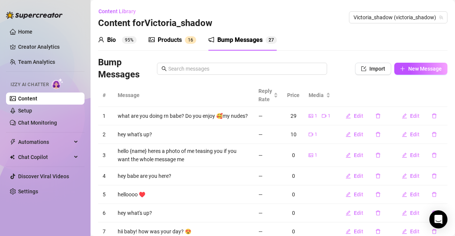
click at [122, 43] on div "Bio 95%" at bounding box center [117, 40] width 39 height 9
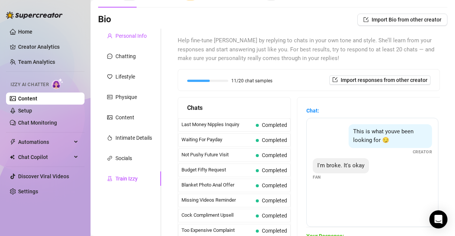
click at [144, 35] on div "Personal Info" at bounding box center [131, 36] width 31 height 8
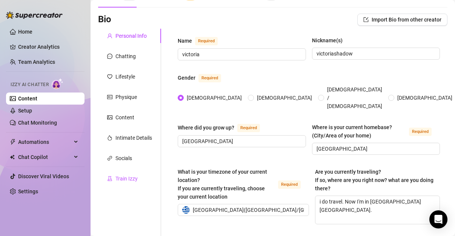
click at [133, 179] on div "Train Izzy" at bounding box center [127, 178] width 22 height 8
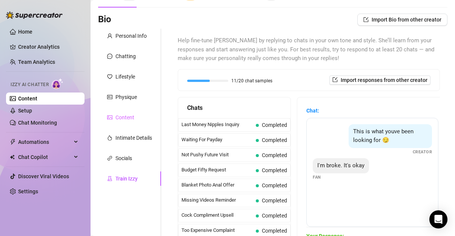
click at [138, 114] on div "Content" at bounding box center [129, 117] width 63 height 14
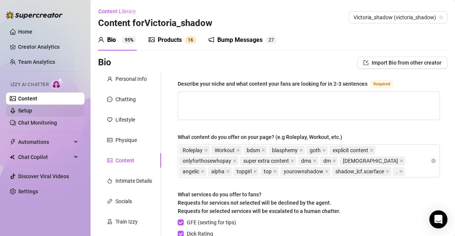
click at [30, 110] on link "Setup" at bounding box center [25, 111] width 14 height 6
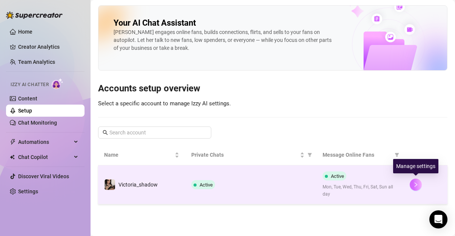
click at [416, 181] on button "button" at bounding box center [416, 185] width 12 height 12
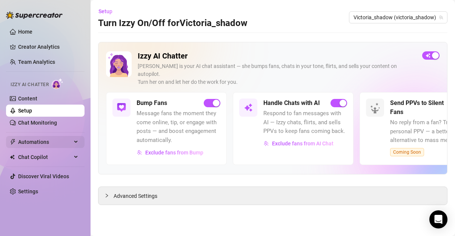
click at [43, 141] on span "Automations" at bounding box center [45, 142] width 54 height 12
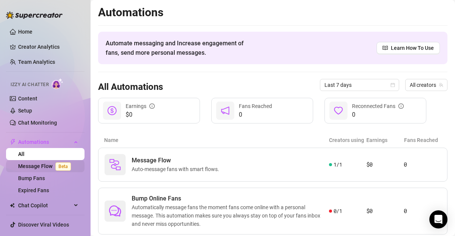
click at [48, 169] on link "Message Flow Beta" at bounding box center [46, 166] width 56 height 6
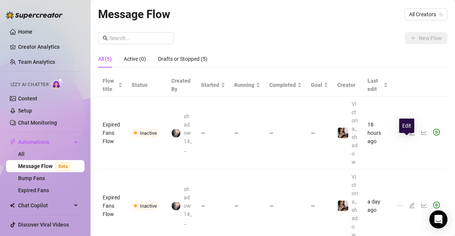
click at [409, 136] on icon "edit" at bounding box center [412, 133] width 6 height 6
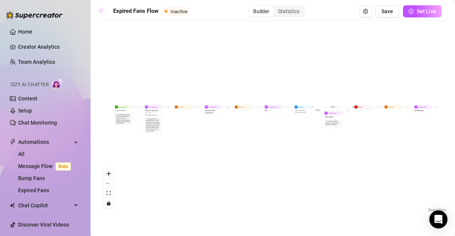
click at [102, 11] on icon "arrow-left" at bounding box center [102, 11] width 6 height 6
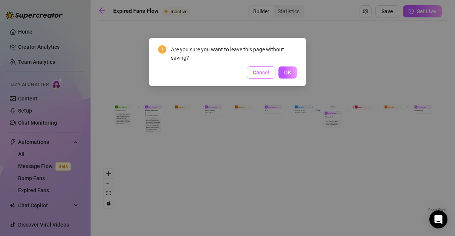
click at [267, 69] on span "Cancel" at bounding box center [261, 72] width 17 height 6
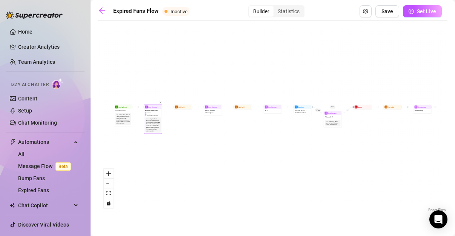
click at [153, 119] on div "Nudge the fan to resubscribe. Say you miss them and you'd love to have them bac…" at bounding box center [153, 125] width 14 height 14
click at [45, 177] on link "Bump Fans" at bounding box center [31, 178] width 27 height 6
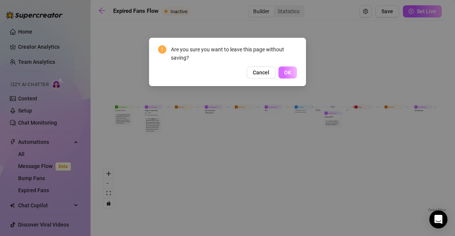
click at [284, 74] on span "OK" at bounding box center [287, 72] width 7 height 6
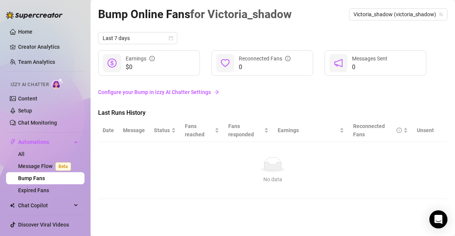
click at [161, 92] on link "Configure your Bump in Izzy AI Chatter Settings" at bounding box center [273, 92] width 350 height 8
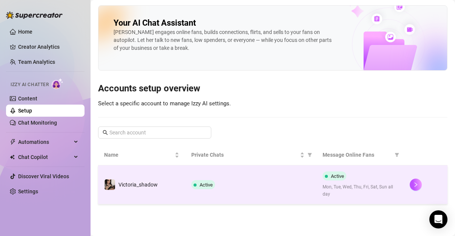
click at [416, 176] on td at bounding box center [426, 184] width 44 height 39
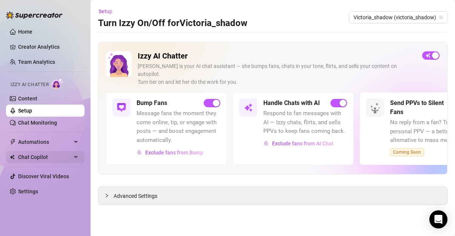
click at [49, 153] on span "Chat Copilot" at bounding box center [45, 157] width 54 height 12
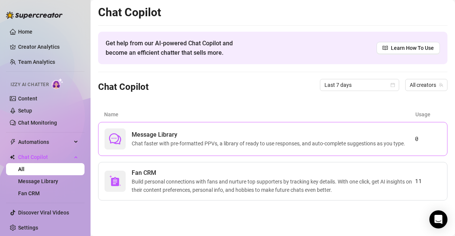
click at [131, 132] on div "Message Library Chat faster with pre-formatted PPVs, a library of ready to use …" at bounding box center [260, 138] width 311 height 21
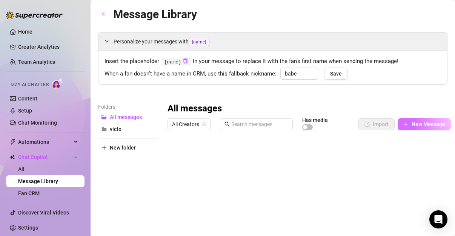
click at [425, 128] on button "New Message" at bounding box center [424, 124] width 53 height 12
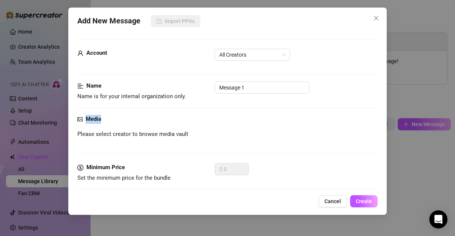
drag, startPoint x: 372, startPoint y: 107, endPoint x: 372, endPoint y: 124, distance: 17.4
click at [372, 124] on form "Account All Creators Name Name is for your internal organization only. Message …" at bounding box center [227, 159] width 301 height 241
click at [374, 20] on icon "close" at bounding box center [377, 18] width 6 height 6
